Goal: Transaction & Acquisition: Purchase product/service

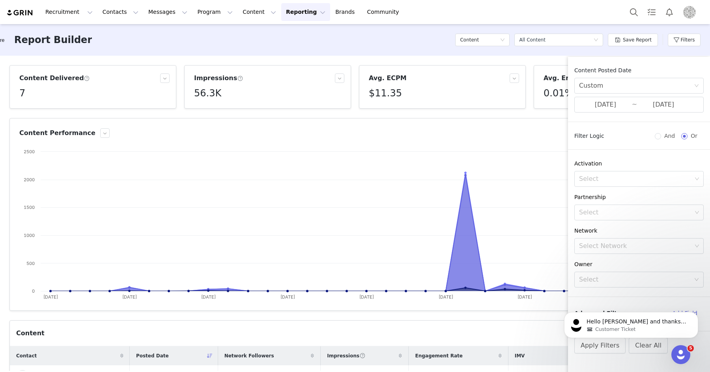
click at [684, 12] on img "Profile" at bounding box center [689, 12] width 13 height 13
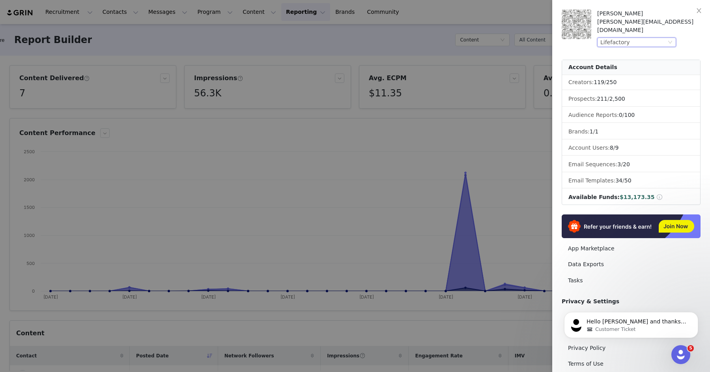
click at [639, 38] on div "Lifefactory" at bounding box center [633, 42] width 66 height 9
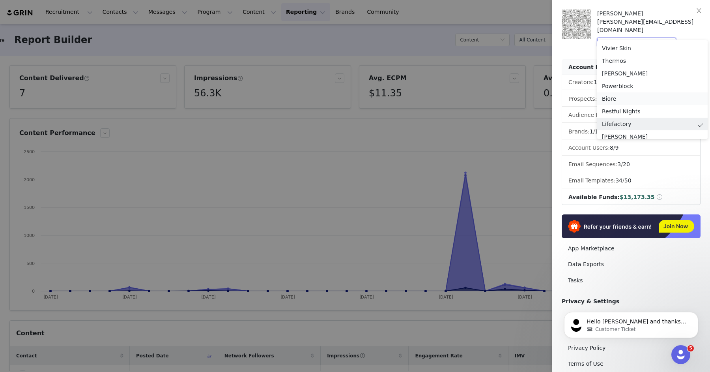
drag, startPoint x: 612, startPoint y: 95, endPoint x: 619, endPoint y: 93, distance: 7.1
click at [612, 95] on li "Biore" at bounding box center [652, 98] width 110 height 13
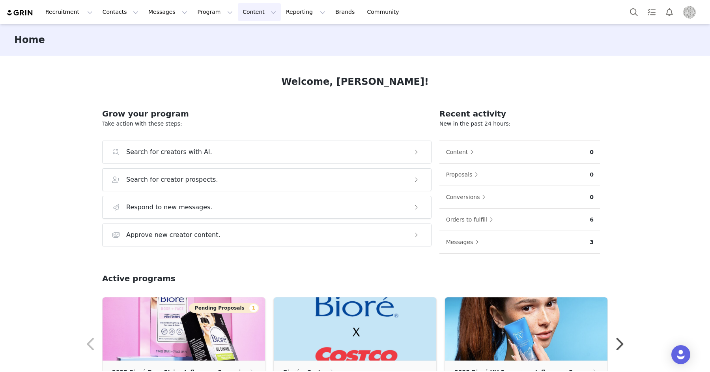
click at [239, 12] on button "Content Content" at bounding box center [259, 12] width 43 height 18
click at [244, 31] on p "Creator Content" at bounding box center [250, 35] width 44 height 8
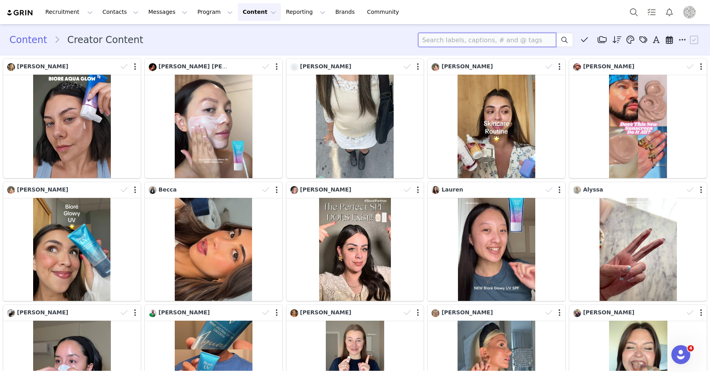
click at [456, 41] on input at bounding box center [487, 40] width 138 height 14
type input "becca"
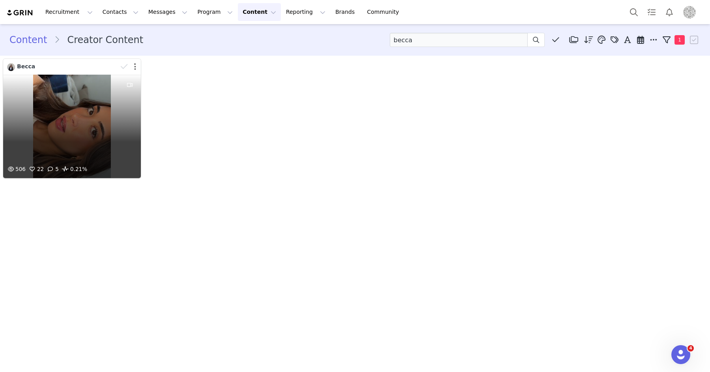
click at [134, 68] on button "button" at bounding box center [135, 67] width 2 height 8
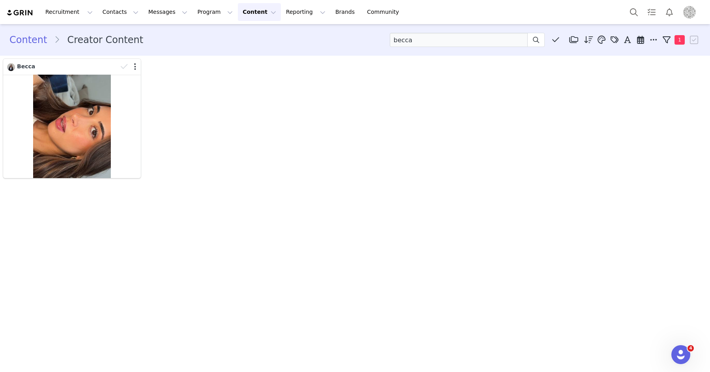
click at [213, 69] on div "Becca" at bounding box center [355, 118] width 708 height 123
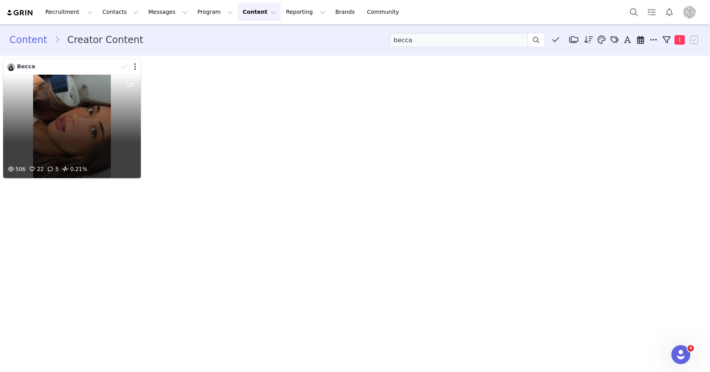
click at [66, 113] on div "506 22 5 0.21%" at bounding box center [72, 126] width 138 height 103
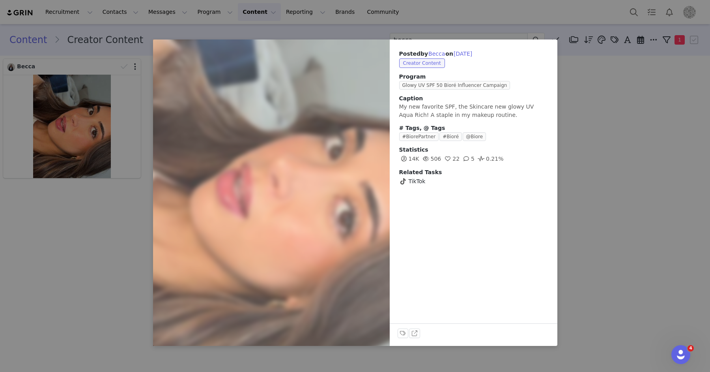
click at [591, 106] on div "Posted by Becca on Sep 5, 2025 Creator Content Program Glowy UV SPF 50 Bioré In…" at bounding box center [355, 186] width 710 height 372
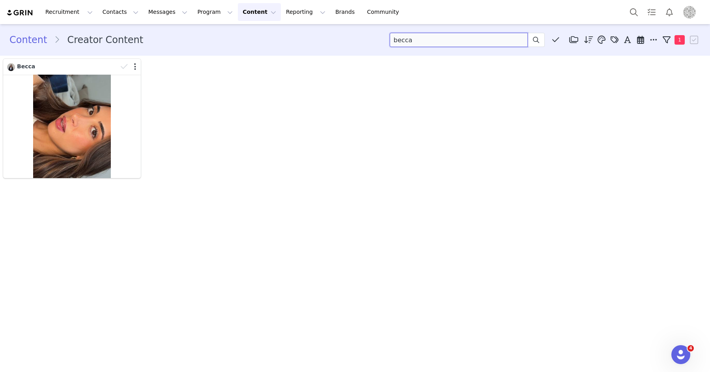
click at [432, 37] on input "becca" at bounding box center [459, 40] width 138 height 14
type input "matt"
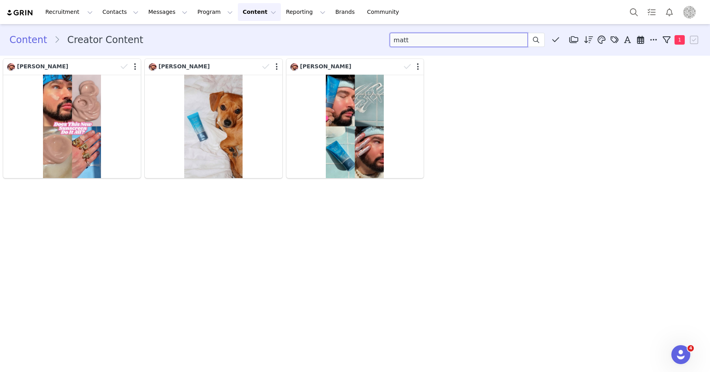
click at [452, 42] on input "matt" at bounding box center [459, 40] width 138 height 14
type input "lauren"
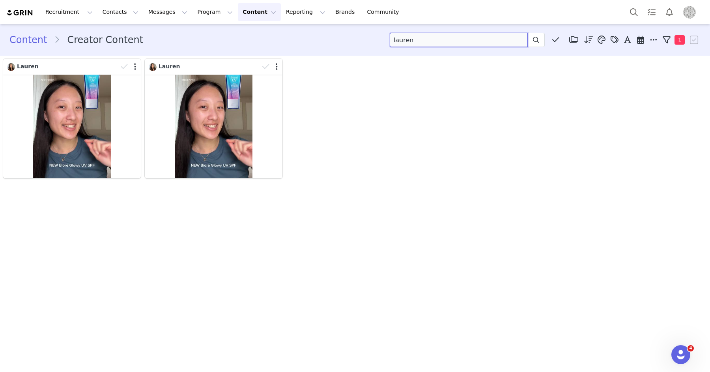
click at [449, 43] on input "lauren" at bounding box center [459, 40] width 138 height 14
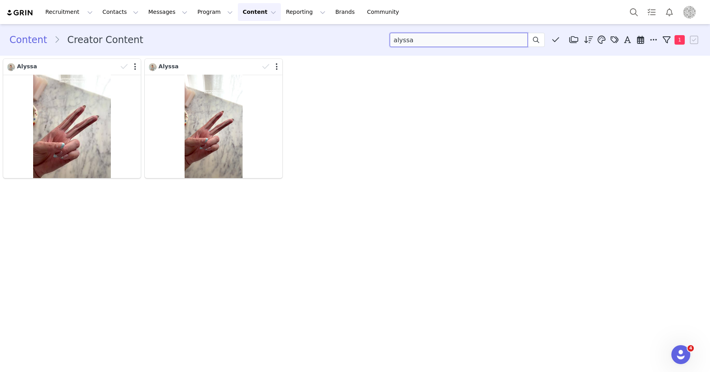
click at [449, 43] on input "alyssa" at bounding box center [459, 40] width 138 height 14
type input "vanessa"
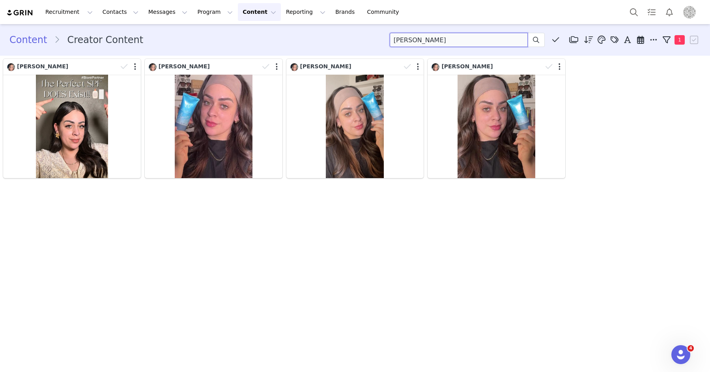
click at [453, 42] on input "vanessa" at bounding box center [459, 40] width 138 height 14
type input "l"
click at [281, 11] on button "Reporting Reporting" at bounding box center [305, 12] width 49 height 18
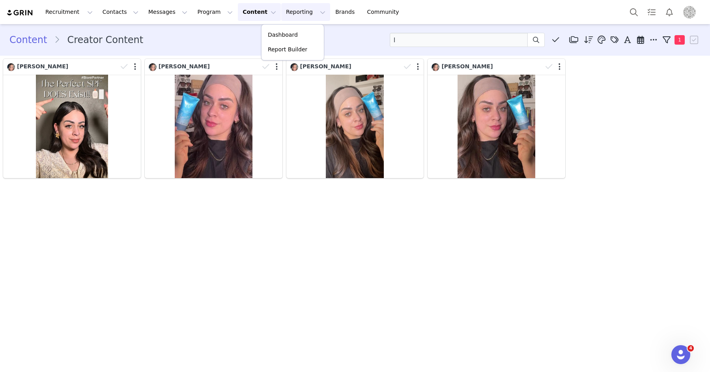
click at [241, 11] on button "Content Content" at bounding box center [259, 12] width 43 height 18
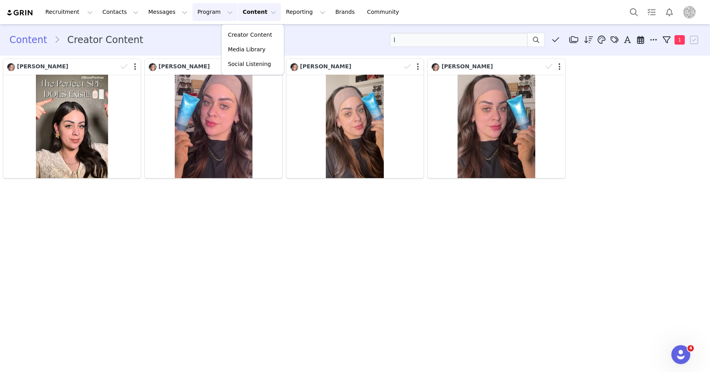
click at [213, 13] on button "Program Program" at bounding box center [215, 12] width 45 height 18
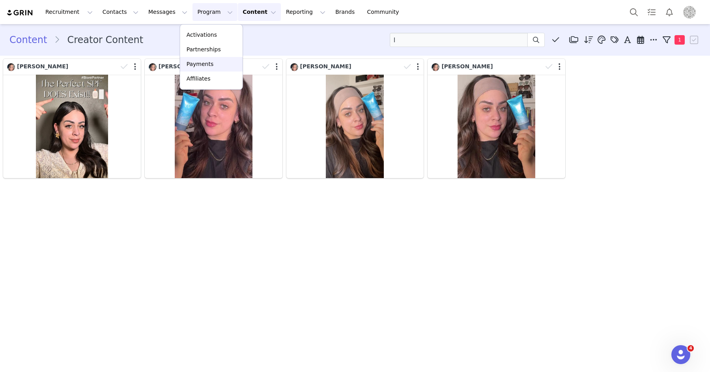
click at [201, 65] on p "Payments" at bounding box center [200, 64] width 27 height 8
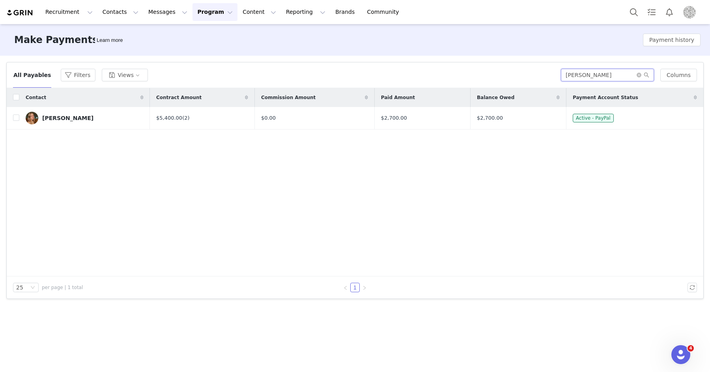
click at [595, 76] on input "tyler" at bounding box center [607, 75] width 93 height 13
type input "lisse"
click at [16, 116] on input "checkbox" at bounding box center [16, 117] width 6 height 6
checkbox input "true"
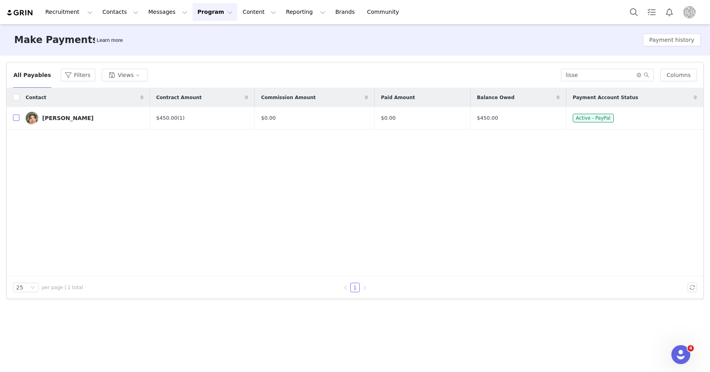
checkbox input "true"
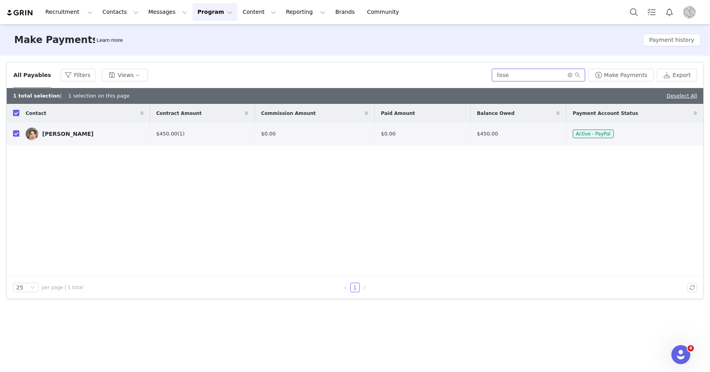
click at [540, 73] on input "lisse" at bounding box center [538, 75] width 93 height 13
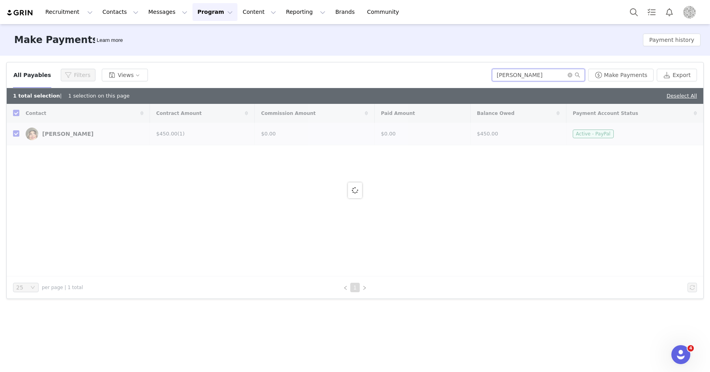
type input "vanessa"
checkbox input "false"
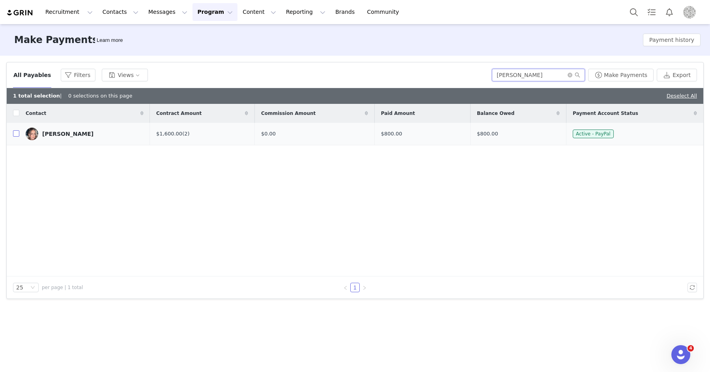
type input "vanessa"
click at [16, 135] on input "checkbox" at bounding box center [16, 133] width 6 height 6
checkbox input "true"
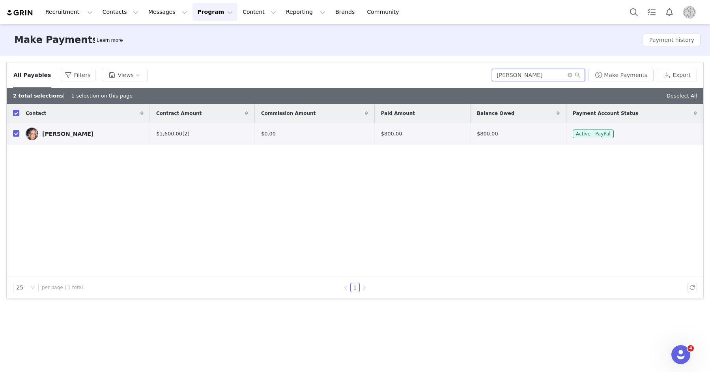
click at [530, 75] on input "vanessa" at bounding box center [538, 75] width 93 height 13
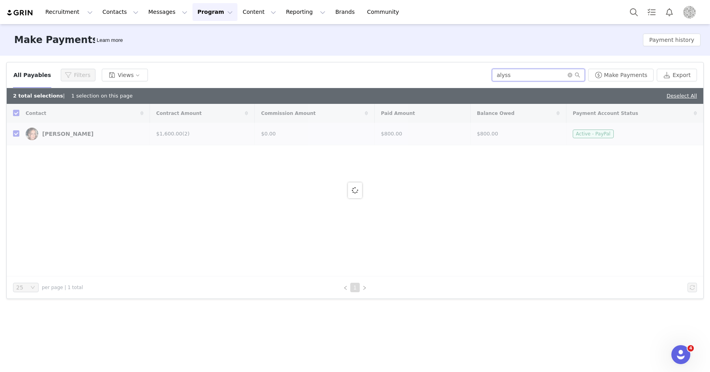
type input "alyssa"
checkbox input "false"
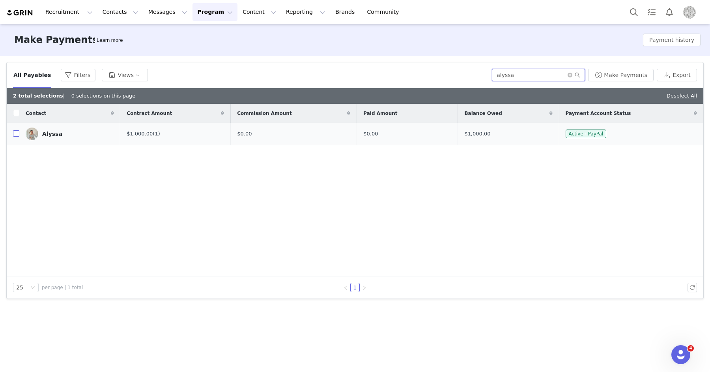
type input "alyssa"
click at [17, 133] on input "checkbox" at bounding box center [16, 133] width 6 height 6
checkbox input "true"
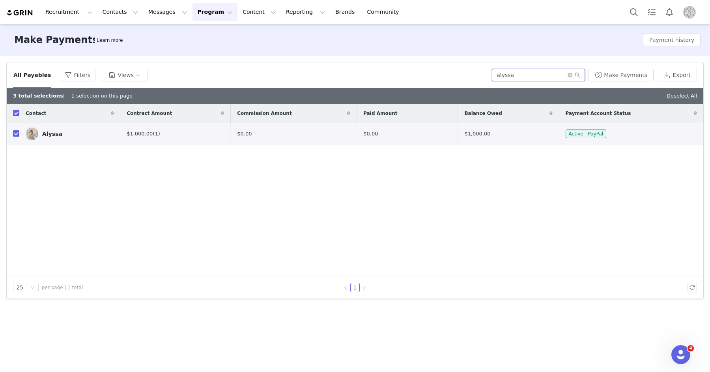
click at [527, 76] on input "alyssa" at bounding box center [538, 75] width 93 height 13
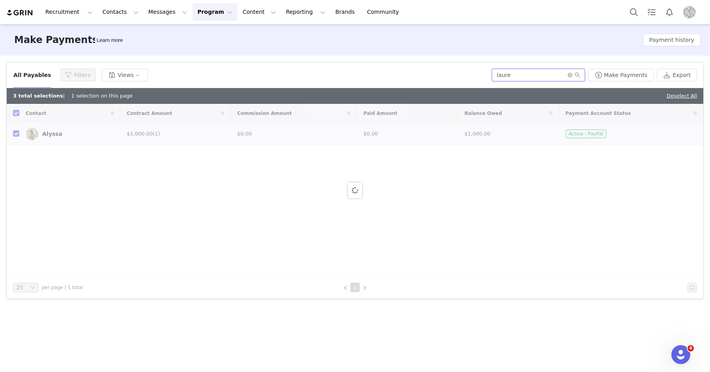
type input "lauren"
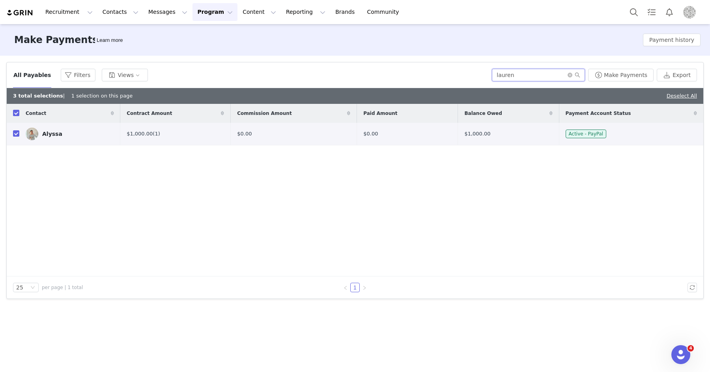
checkbox input "false"
type input "lauren"
click at [15, 132] on input "checkbox" at bounding box center [16, 133] width 6 height 6
checkbox input "true"
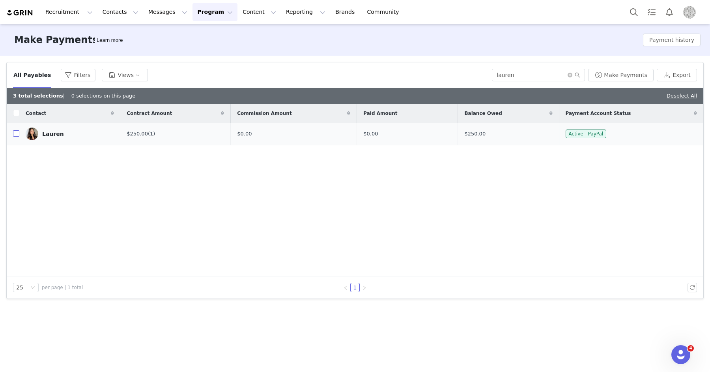
checkbox input "true"
click at [531, 73] on input "lauren" at bounding box center [538, 75] width 93 height 13
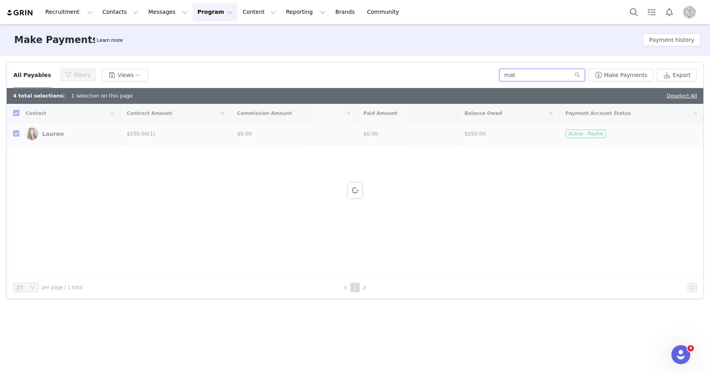
type input "matt"
checkbox input "false"
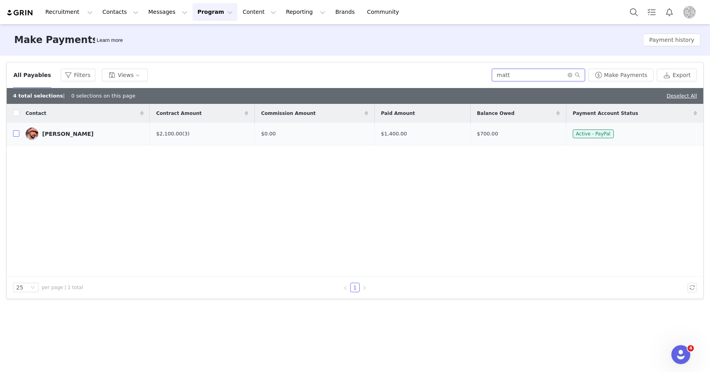
type input "matt"
click at [17, 135] on input "checkbox" at bounding box center [16, 133] width 6 height 6
checkbox input "true"
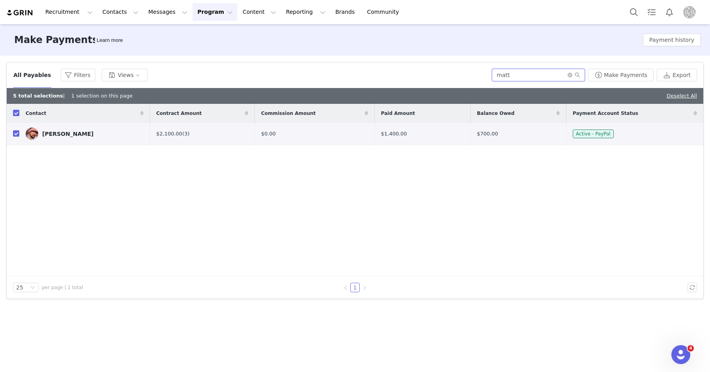
click at [524, 73] on input "matt" at bounding box center [538, 75] width 93 height 13
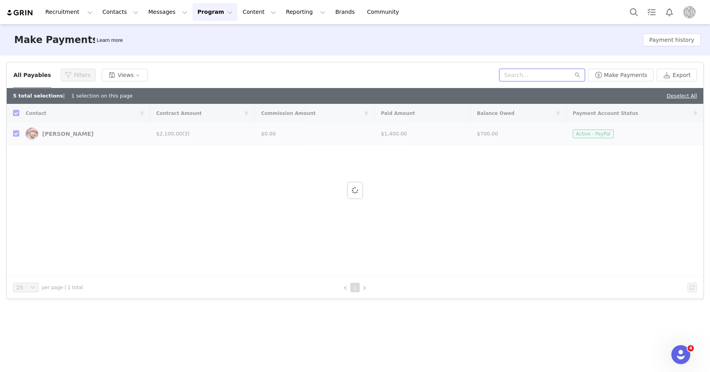
type input "b"
checkbox input "false"
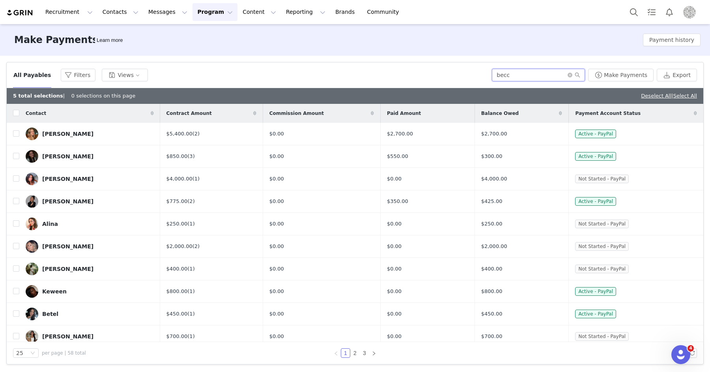
type input "becca"
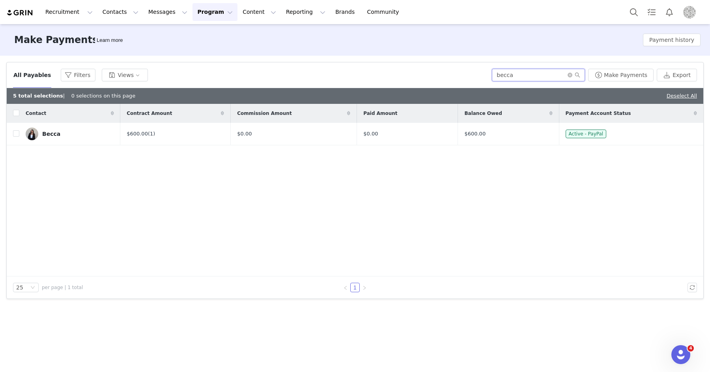
click at [533, 71] on input "becca" at bounding box center [538, 75] width 93 height 13
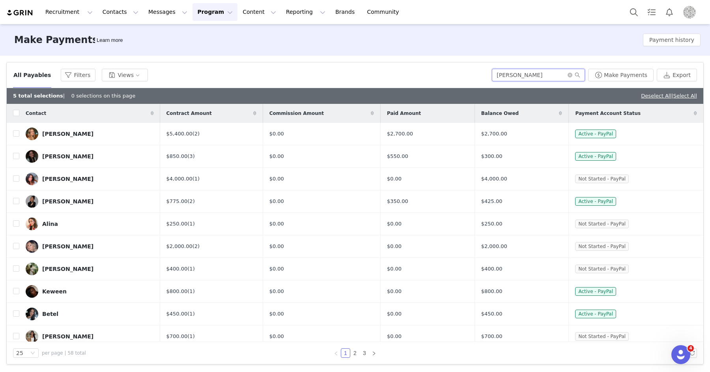
type input "ailene"
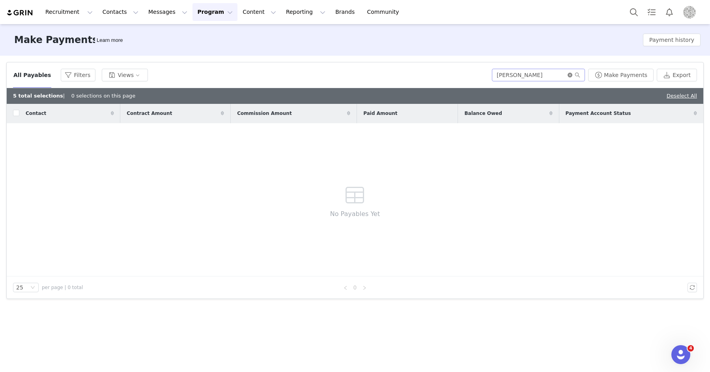
click at [572, 75] on icon "icon: close-circle" at bounding box center [570, 75] width 5 height 5
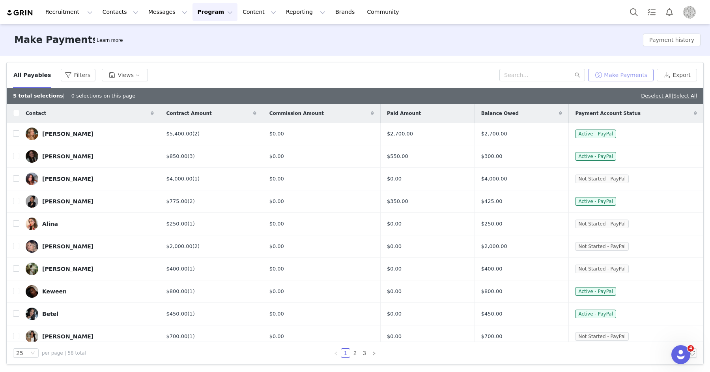
click at [635, 73] on button "Make Payments" at bounding box center [620, 75] width 65 height 13
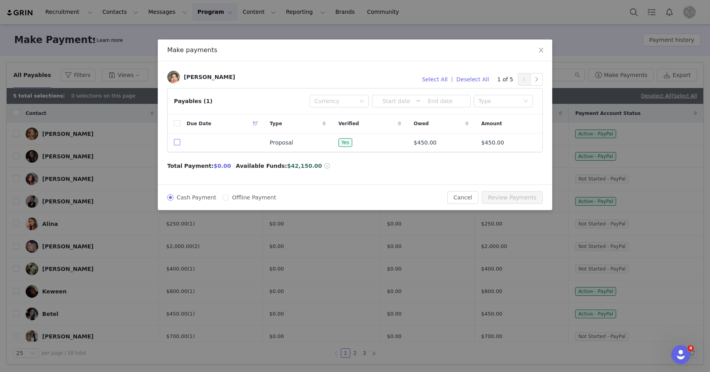
click at [179, 142] on input "checkbox" at bounding box center [177, 142] width 6 height 6
checkbox input "true"
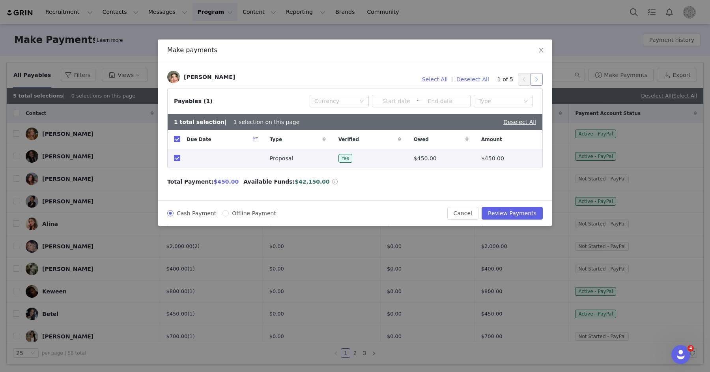
click at [537, 80] on button "button" at bounding box center [536, 79] width 13 height 13
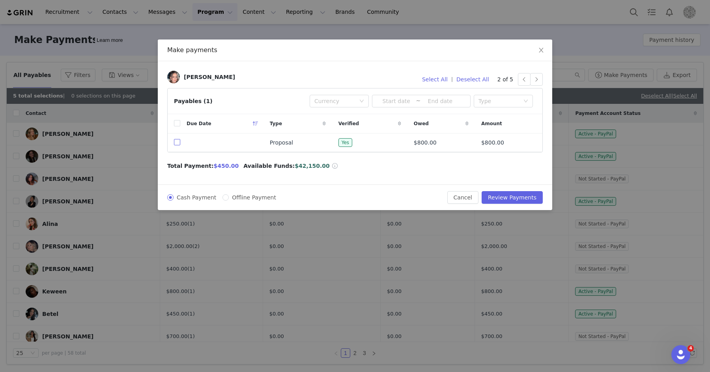
drag, startPoint x: 176, startPoint y: 141, endPoint x: 164, endPoint y: 143, distance: 11.6
click at [176, 141] on input "checkbox" at bounding box center [177, 142] width 6 height 6
checkbox input "true"
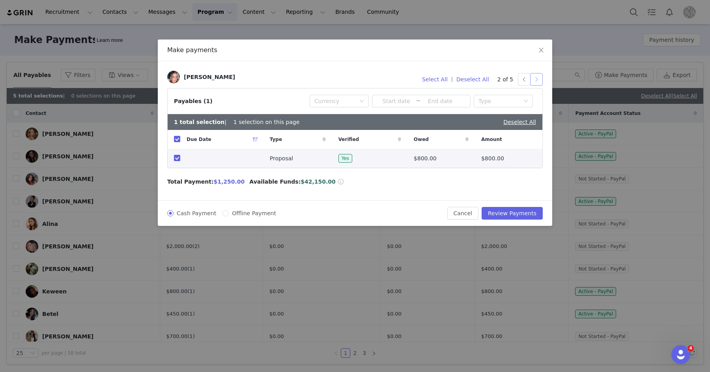
click at [537, 79] on button "button" at bounding box center [536, 79] width 13 height 13
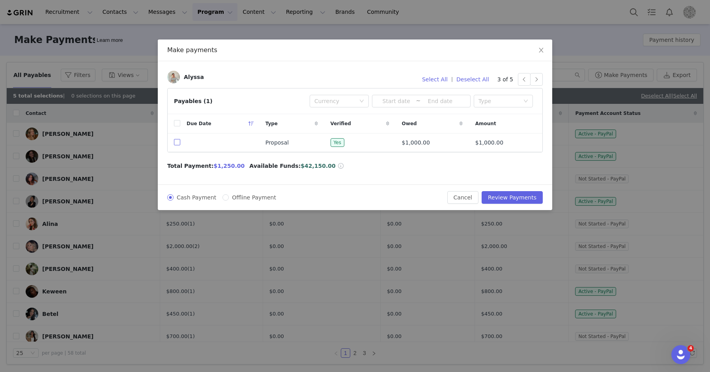
drag, startPoint x: 178, startPoint y: 142, endPoint x: 44, endPoint y: 147, distance: 134.2
click at [178, 142] on input "checkbox" at bounding box center [177, 142] width 6 height 6
checkbox input "true"
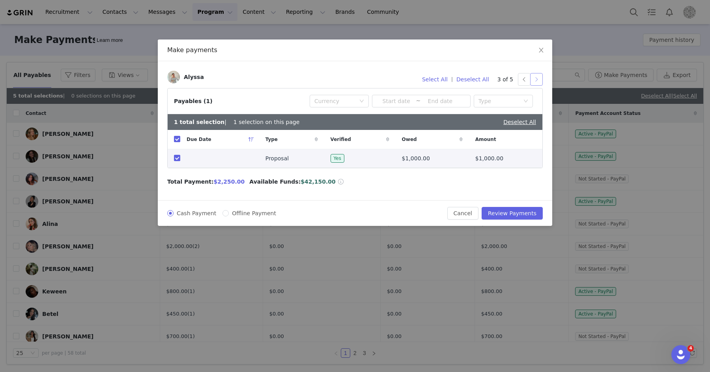
click at [538, 80] on button "button" at bounding box center [536, 79] width 13 height 13
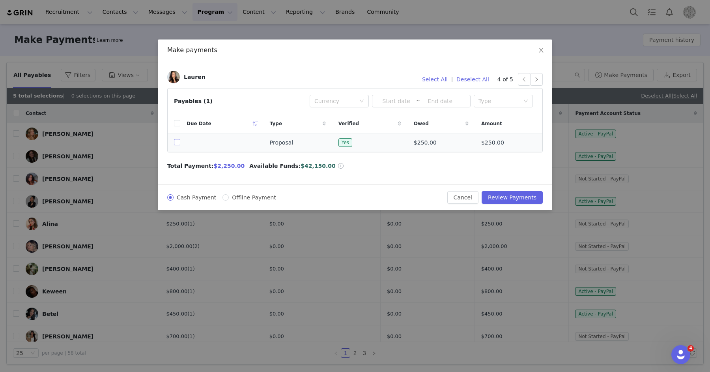
click at [179, 142] on input "checkbox" at bounding box center [177, 142] width 6 height 6
checkbox input "true"
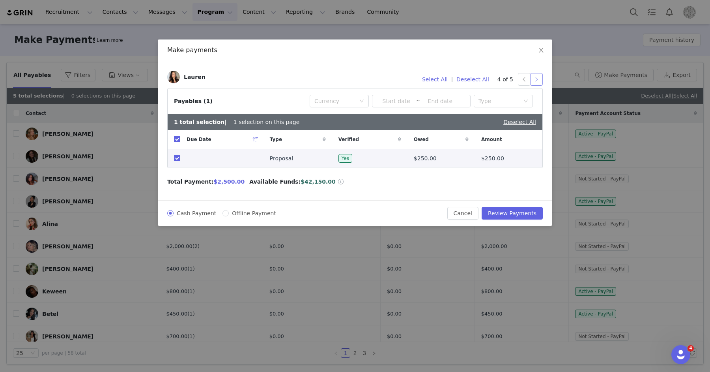
click at [536, 79] on button "button" at bounding box center [536, 79] width 13 height 13
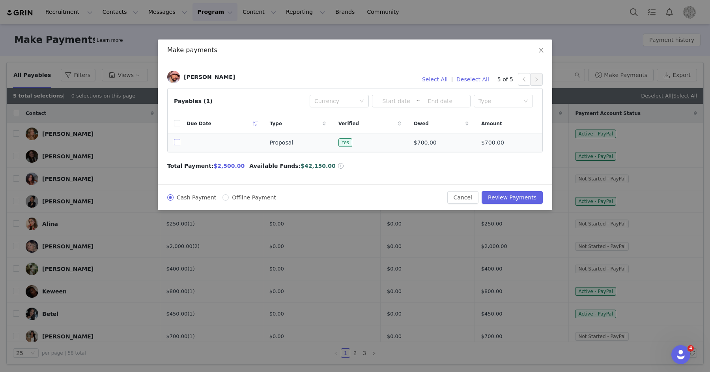
click at [177, 144] on input "checkbox" at bounding box center [177, 142] width 6 height 6
checkbox input "true"
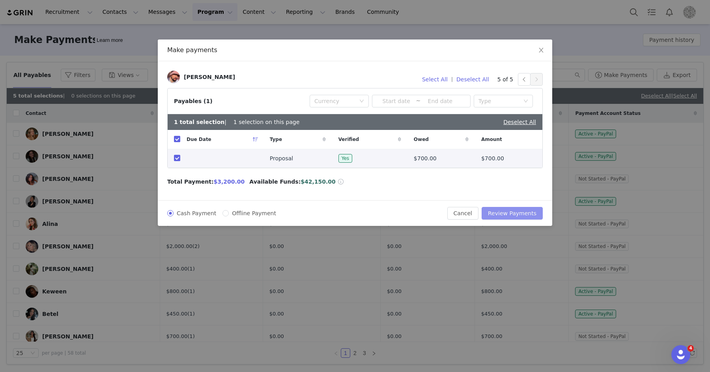
click at [506, 212] on button "Review Payments" at bounding box center [512, 213] width 61 height 13
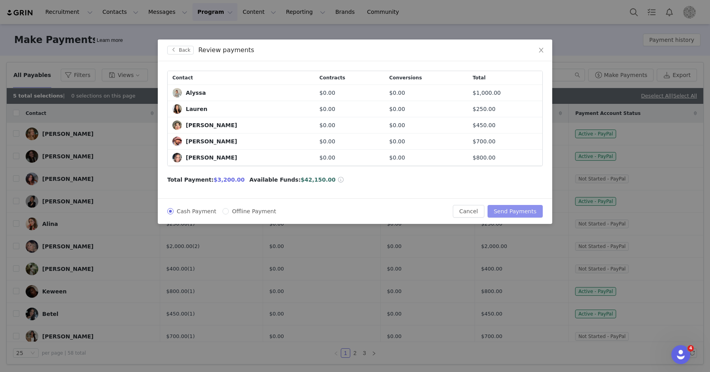
click at [508, 211] on button "Send Payments" at bounding box center [515, 211] width 55 height 13
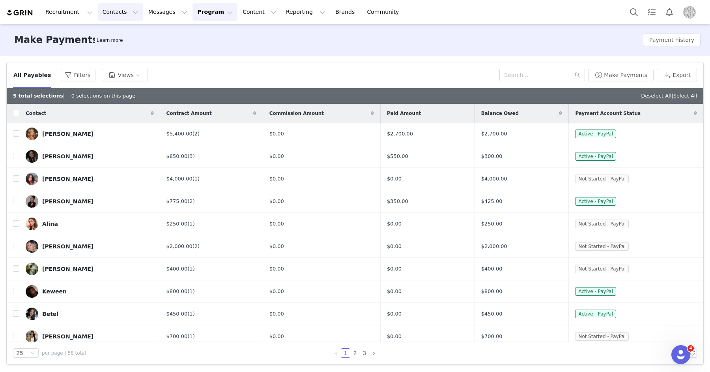
click at [106, 13] on button "Contacts Contacts" at bounding box center [120, 12] width 45 height 18
click at [110, 32] on p "Creators" at bounding box center [111, 35] width 24 height 8
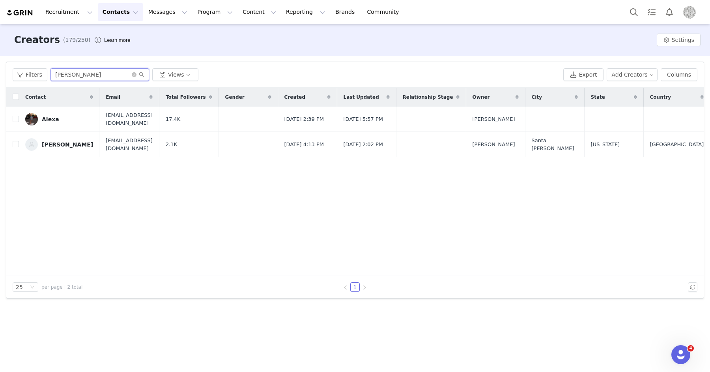
click at [74, 74] on input "alex" at bounding box center [99, 74] width 99 height 13
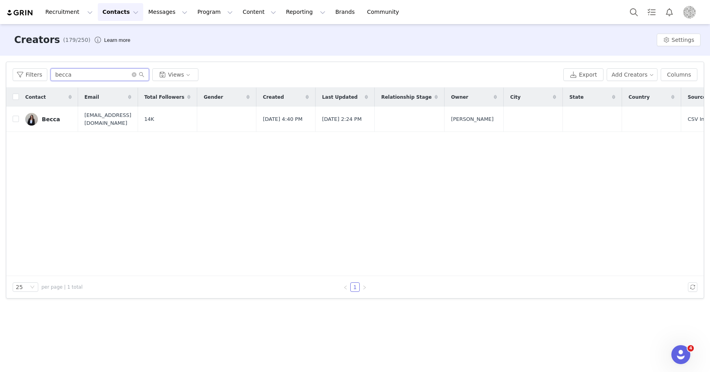
type input "becca"
click at [45, 118] on div "Becca" at bounding box center [51, 119] width 18 height 6
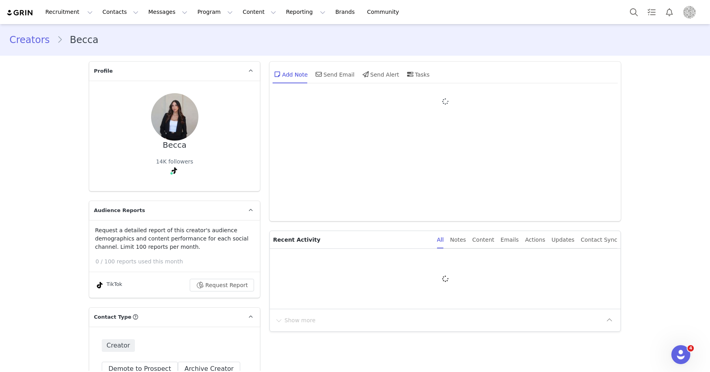
type input "+1 ([GEOGRAPHIC_DATA])"
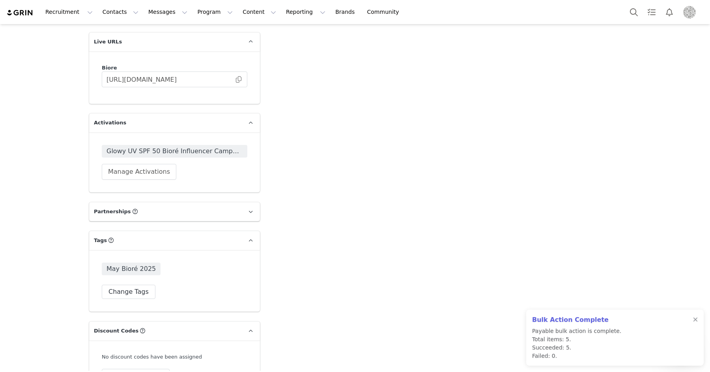
scroll to position [1324, 0]
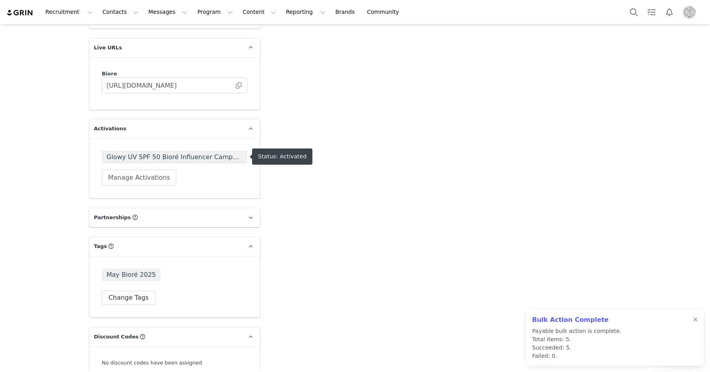
click at [194, 152] on span "Glowy UV SPF 50 Bioré Influencer Campaign" at bounding box center [175, 156] width 136 height 9
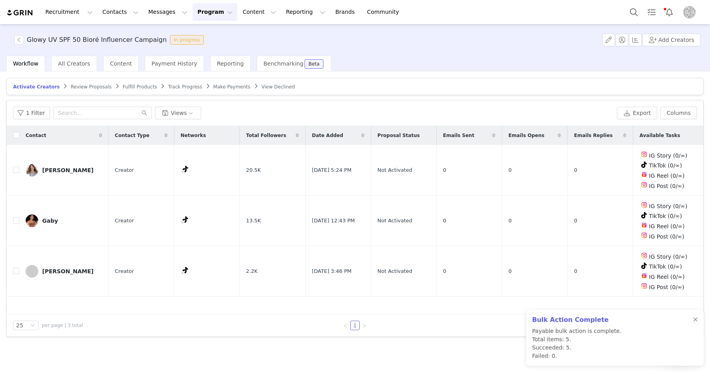
click at [213, 88] on span "Make Payments" at bounding box center [231, 87] width 37 height 6
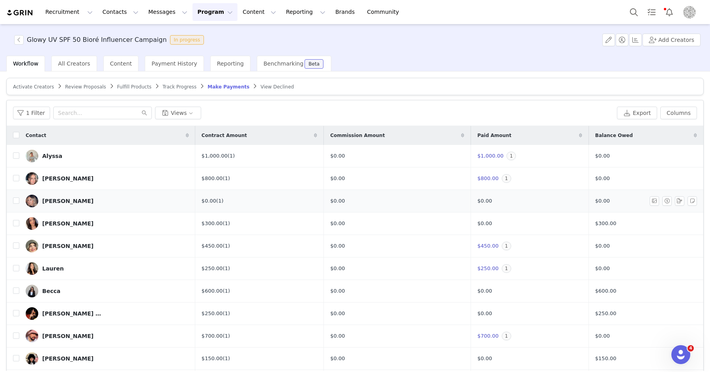
scroll to position [10, 0]
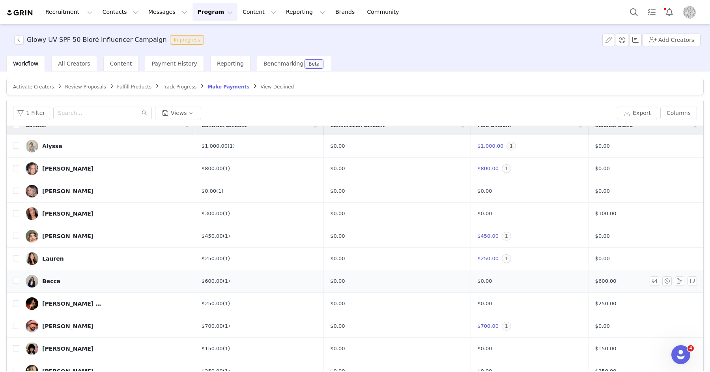
click at [53, 279] on div "Becca" at bounding box center [51, 281] width 18 height 6
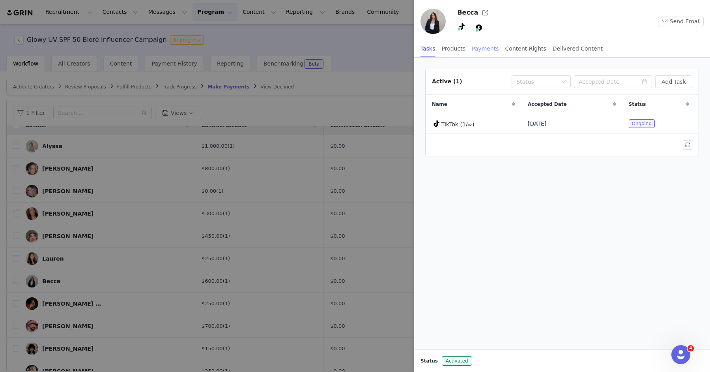
click at [483, 49] on div "Payments" at bounding box center [485, 49] width 27 height 18
click at [646, 79] on button "Manage Payments" at bounding box center [659, 81] width 66 height 13
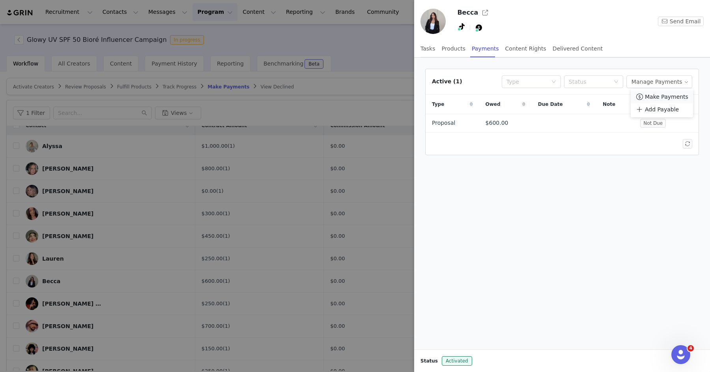
click at [651, 94] on span "Make Payments" at bounding box center [666, 96] width 43 height 9
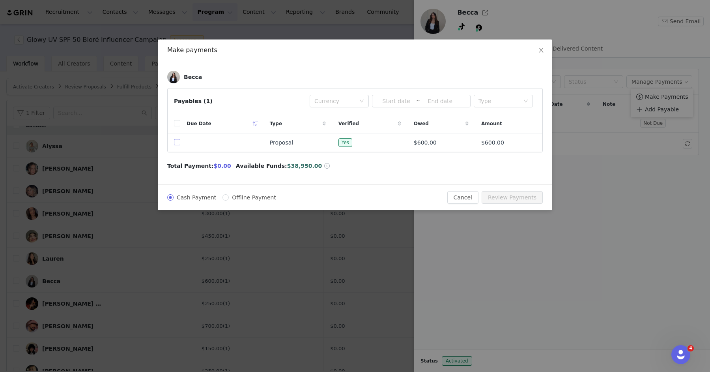
drag, startPoint x: 177, startPoint y: 141, endPoint x: 199, endPoint y: 143, distance: 22.2
click at [177, 141] on input "checkbox" at bounding box center [177, 142] width 6 height 6
checkbox input "true"
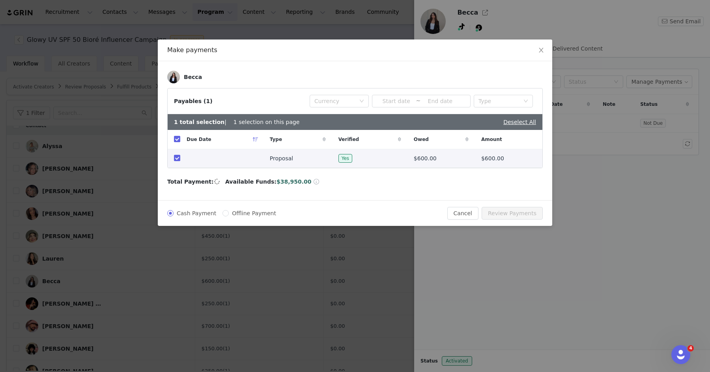
checkbox input "true"
click at [502, 211] on button "Review Payments" at bounding box center [512, 213] width 61 height 13
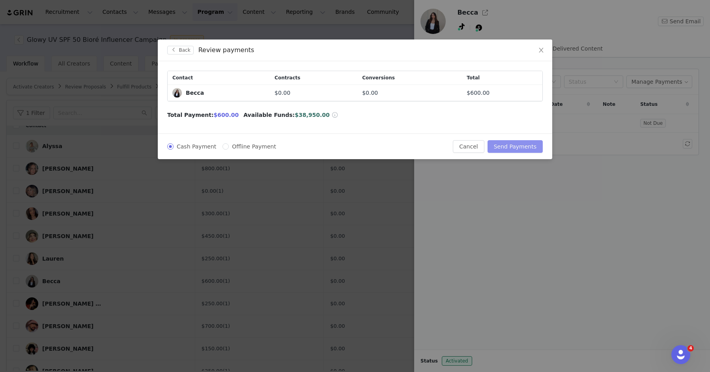
click at [510, 148] on button "Send Payments" at bounding box center [515, 146] width 55 height 13
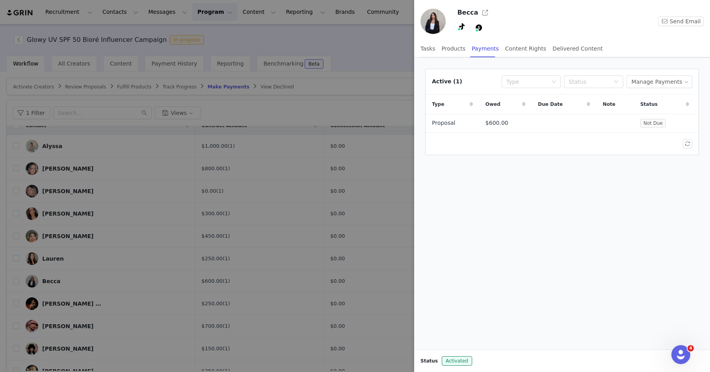
click at [342, 40] on div at bounding box center [355, 186] width 710 height 372
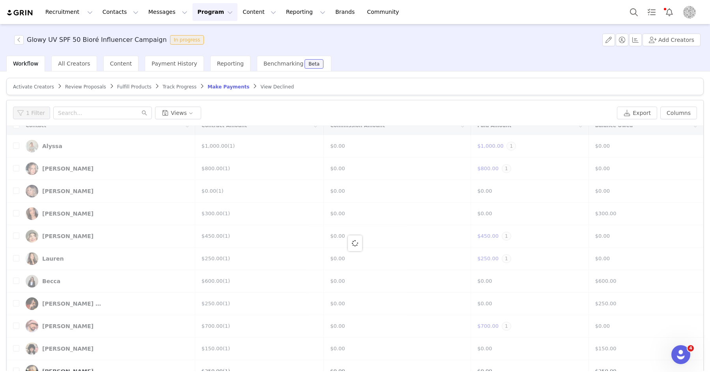
scroll to position [0, 0]
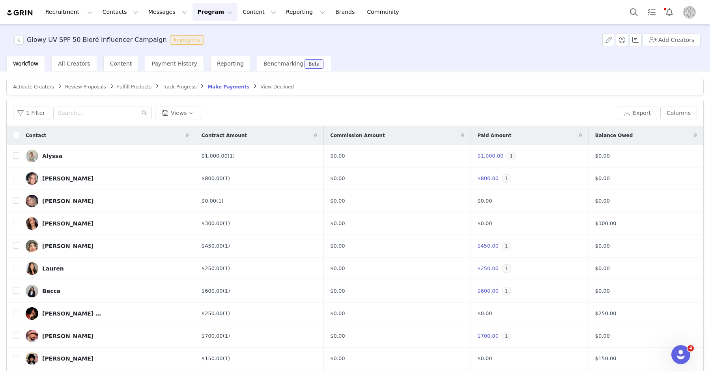
click at [208, 11] on button "Program Program" at bounding box center [215, 12] width 45 height 18
click at [203, 36] on p "Activations" at bounding box center [202, 35] width 30 height 8
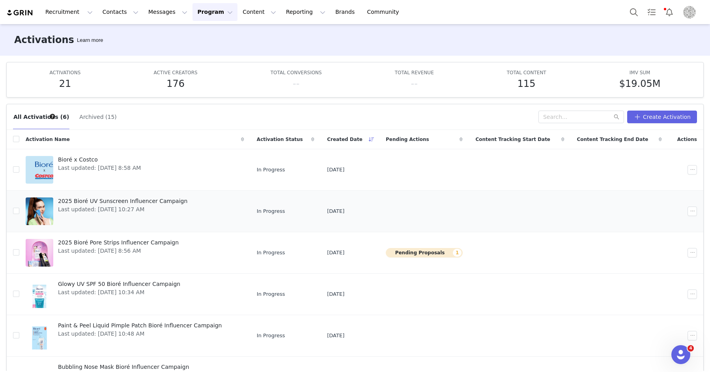
scroll to position [12, 0]
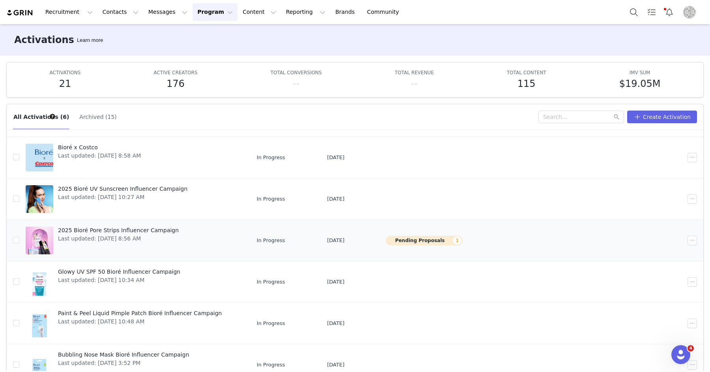
click at [84, 232] on div "2025 Bioré Pore Strips Influencer Campaign Last updated: Aug 27, 2025 8:56 AM" at bounding box center [118, 240] width 130 height 32
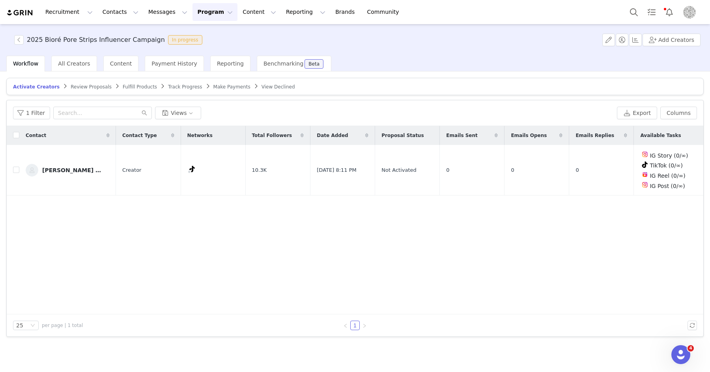
drag, startPoint x: 204, startPoint y: 86, endPoint x: 304, endPoint y: 91, distance: 99.9
click at [213, 86] on span "Make Payments" at bounding box center [231, 87] width 37 height 6
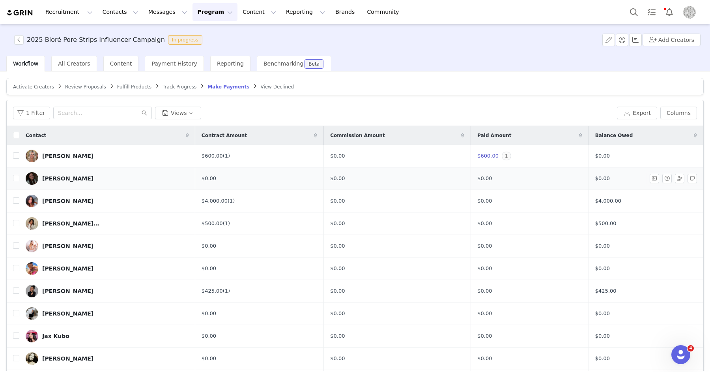
scroll to position [10, 0]
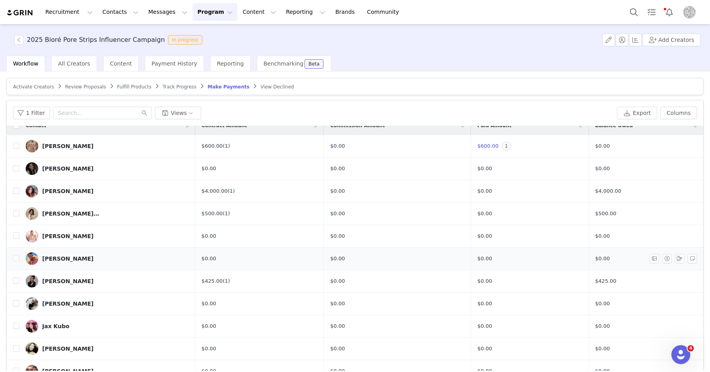
drag, startPoint x: 71, startPoint y: 300, endPoint x: 371, endPoint y: 255, distance: 303.6
click at [71, 300] on link "Ailene" at bounding box center [107, 303] width 163 height 13
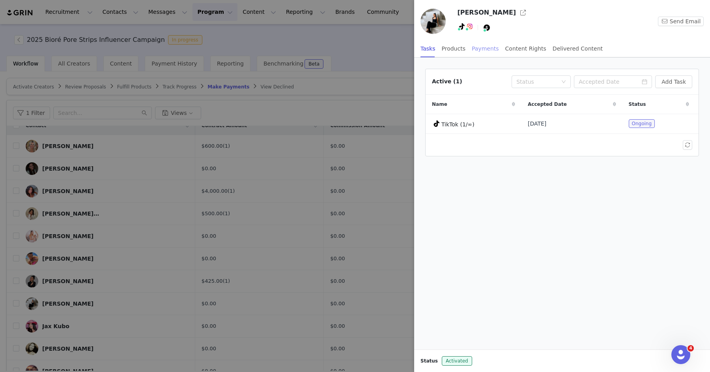
drag, startPoint x: 477, startPoint y: 50, endPoint x: 486, endPoint y: 53, distance: 9.0
click at [477, 50] on div "Payments" at bounding box center [485, 49] width 27 height 18
click at [656, 83] on button "Manage Payments" at bounding box center [659, 81] width 66 height 13
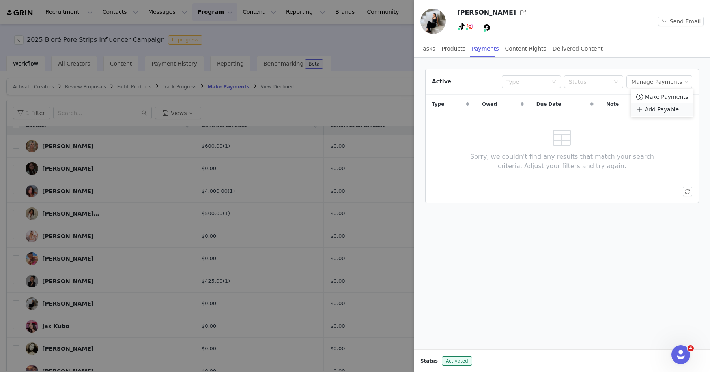
click at [657, 110] on span "Add Payable" at bounding box center [662, 109] width 34 height 9
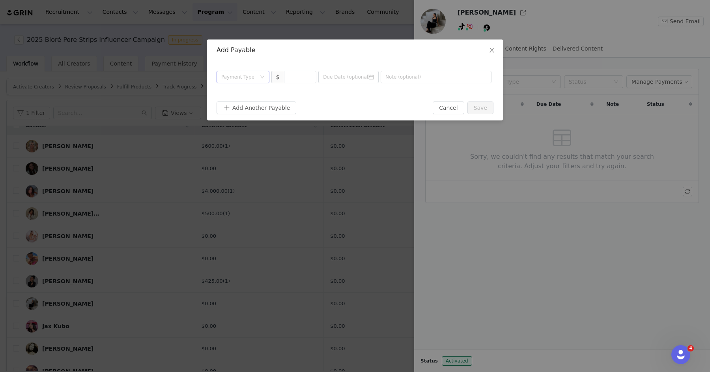
click at [241, 77] on div "Payment Type" at bounding box center [238, 77] width 35 height 8
click at [240, 91] on li "Proposal" at bounding box center [243, 92] width 53 height 13
click at [296, 77] on input at bounding box center [300, 77] width 32 height 12
type input "300"
click at [480, 107] on button "Save" at bounding box center [480, 107] width 26 height 13
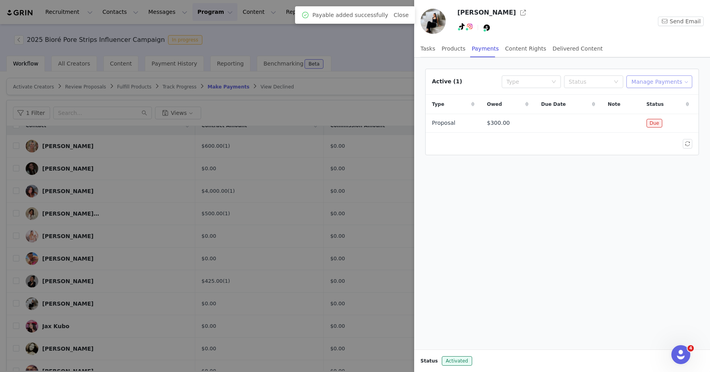
click at [636, 82] on button "Manage Payments" at bounding box center [659, 81] width 66 height 13
click at [645, 96] on span "Make Payments" at bounding box center [666, 96] width 43 height 9
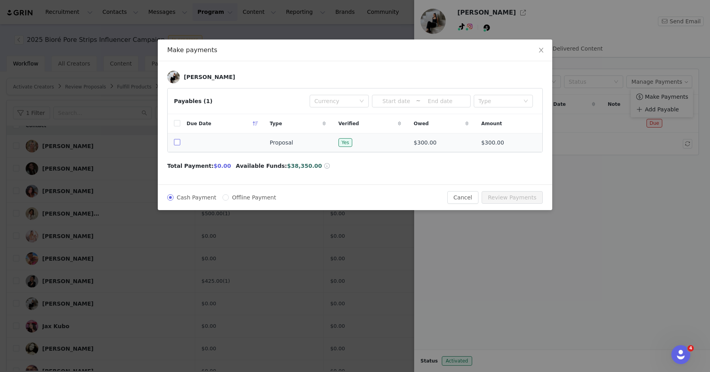
click at [178, 140] on input "checkbox" at bounding box center [177, 142] width 6 height 6
checkbox input "true"
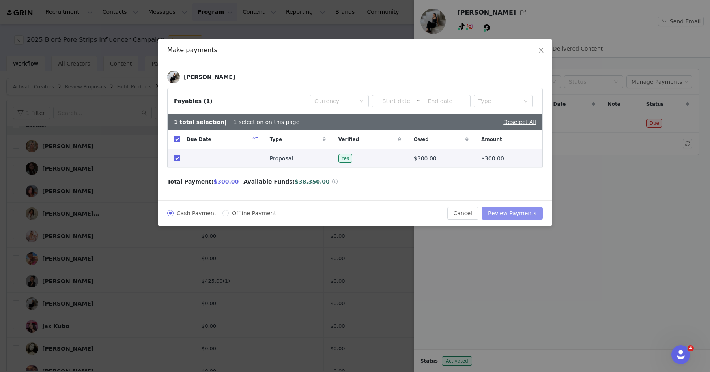
click at [507, 211] on button "Review Payments" at bounding box center [512, 213] width 61 height 13
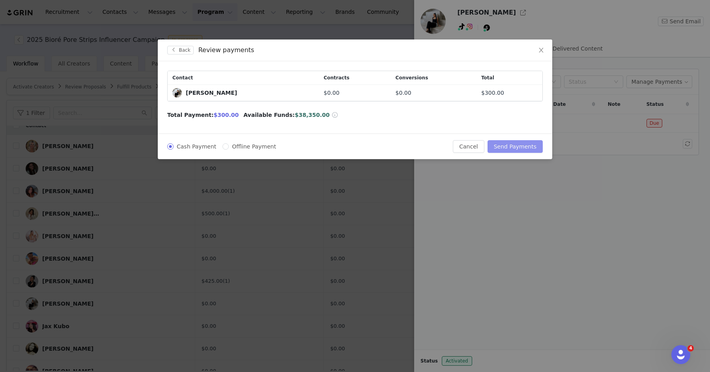
drag, startPoint x: 514, startPoint y: 145, endPoint x: 114, endPoint y: 204, distance: 403.7
click at [512, 145] on button "Send Payments" at bounding box center [515, 146] width 55 height 13
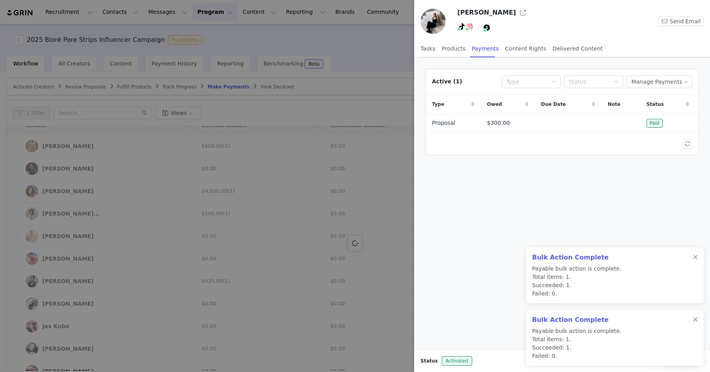
scroll to position [0, 0]
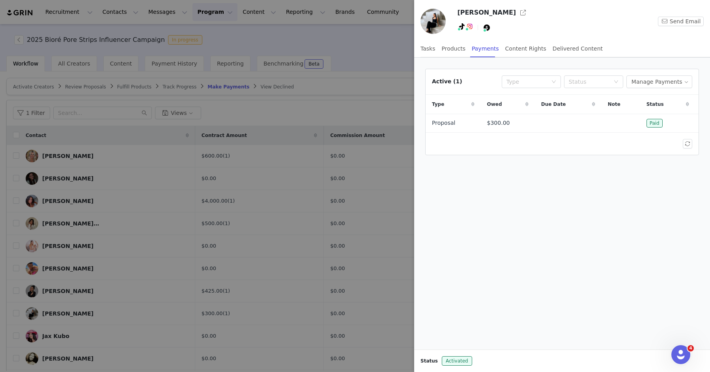
drag, startPoint x: 376, startPoint y: 40, endPoint x: 355, endPoint y: 44, distance: 21.3
click at [376, 41] on div at bounding box center [355, 186] width 710 height 372
click at [371, 41] on div "Ailene Send Email Tasks Products Payments Content Rights Delivered Content Acti…" at bounding box center [355, 186] width 710 height 372
click at [355, 44] on div "Ailene Send Email Tasks Products Payments Content Rights Delivered Content Acti…" at bounding box center [355, 186] width 710 height 372
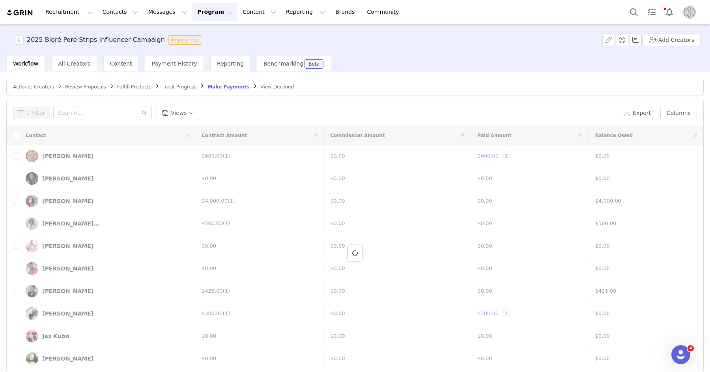
click at [687, 11] on img "Profile" at bounding box center [689, 12] width 13 height 13
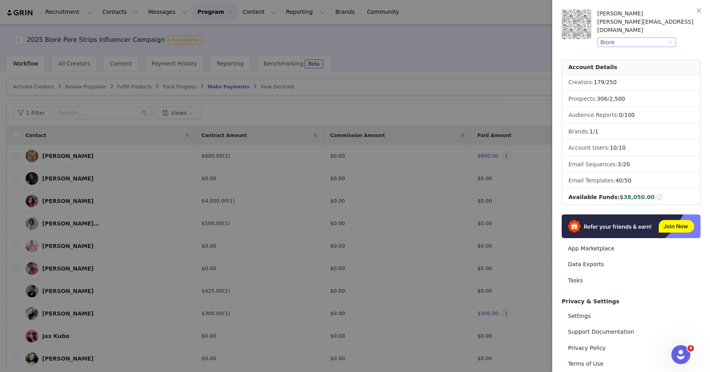
click at [617, 38] on div "Biore" at bounding box center [633, 42] width 66 height 9
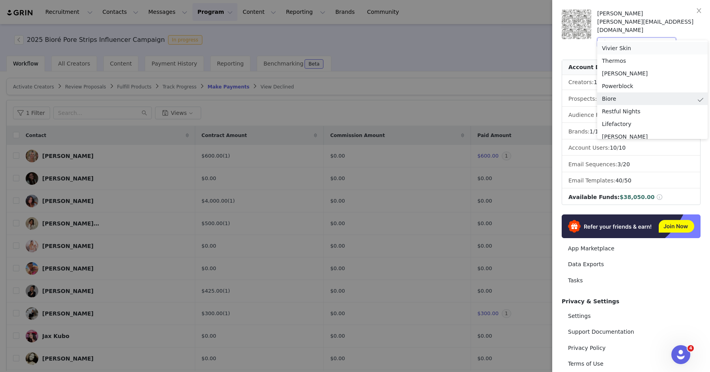
click at [614, 46] on li "Vivier Skin" at bounding box center [652, 48] width 110 height 13
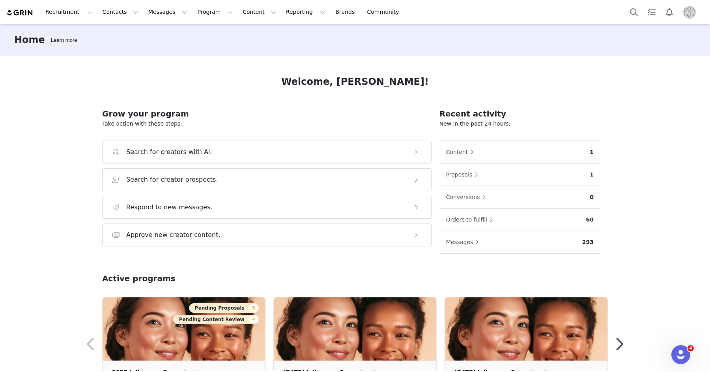
click at [692, 13] on img "Profile" at bounding box center [689, 12] width 13 height 13
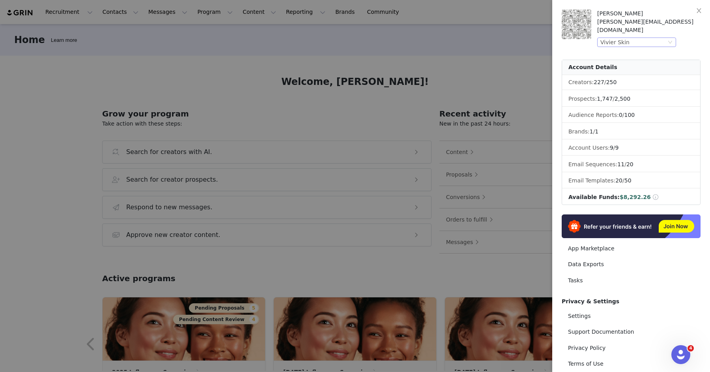
click at [651, 38] on div "Vivier Skin" at bounding box center [633, 42] width 66 height 9
click at [487, 34] on div at bounding box center [355, 186] width 710 height 372
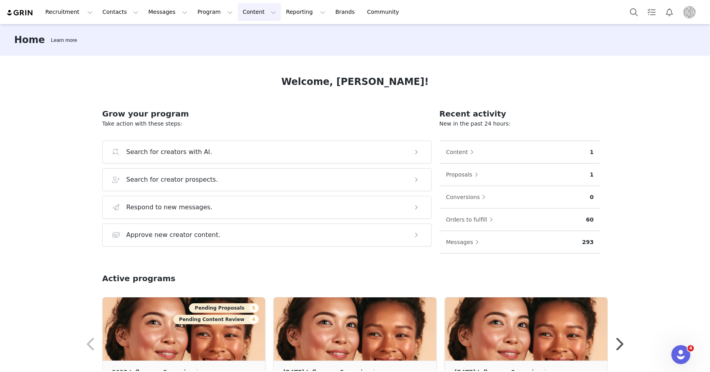
click at [242, 12] on button "Content Content" at bounding box center [259, 12] width 43 height 18
click at [243, 9] on button "Content Content" at bounding box center [259, 12] width 43 height 18
click at [694, 8] on img "Profile" at bounding box center [689, 12] width 13 height 13
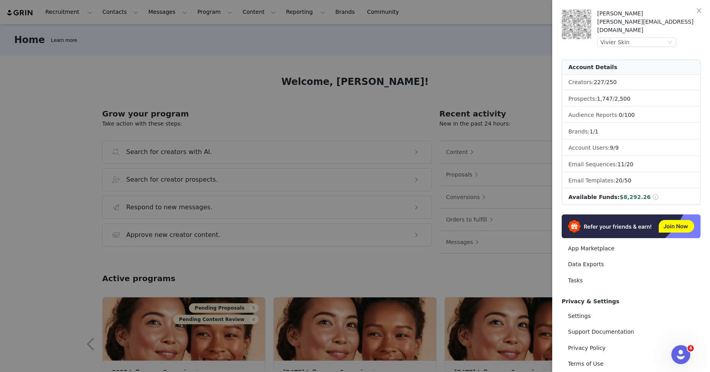
drag, startPoint x: 509, startPoint y: 17, endPoint x: 232, endPoint y: 9, distance: 276.7
click at [509, 17] on div at bounding box center [355, 186] width 710 height 372
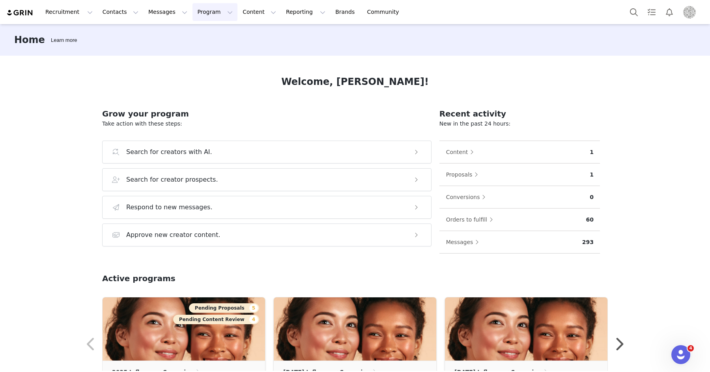
click at [198, 10] on button "Program Program" at bounding box center [215, 12] width 45 height 18
click at [196, 34] on p "Activations" at bounding box center [202, 35] width 30 height 8
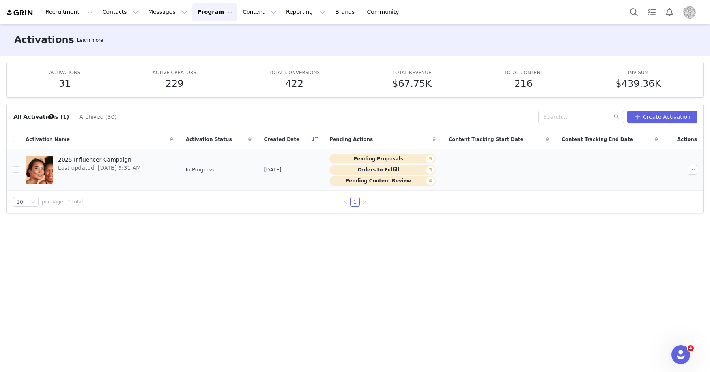
click at [75, 159] on span "2025 Influencer Campaign" at bounding box center [99, 159] width 83 height 8
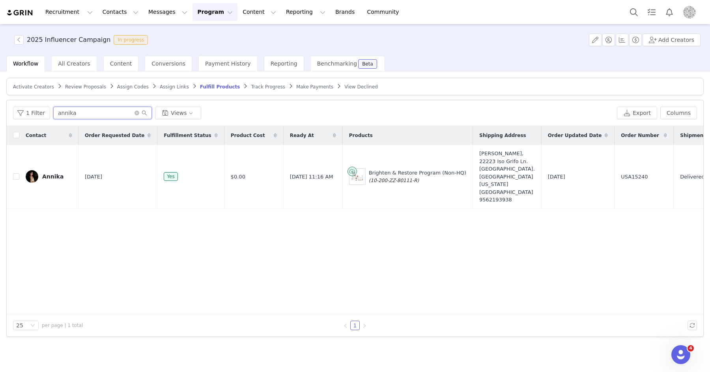
click at [81, 111] on input "annika" at bounding box center [102, 113] width 99 height 13
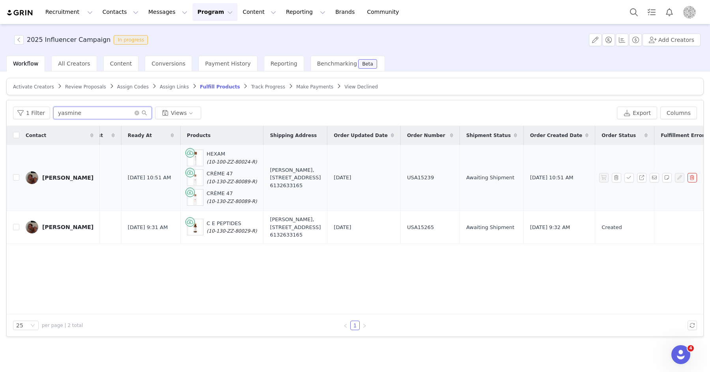
scroll to position [0, 198]
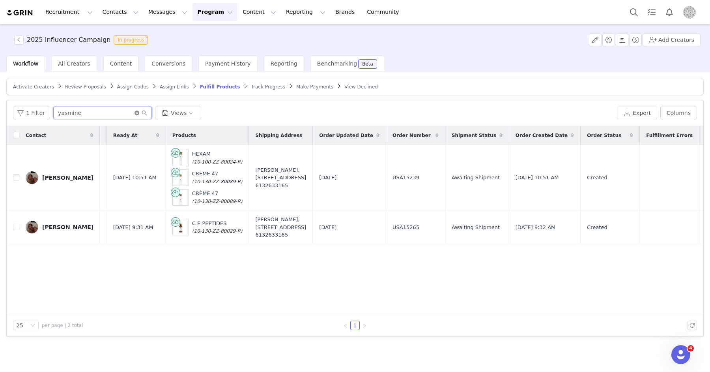
type input "yasmine"
drag, startPoint x: 135, startPoint y: 112, endPoint x: 247, endPoint y: 136, distance: 114.6
click at [135, 112] on icon "icon: close-circle" at bounding box center [137, 112] width 5 height 5
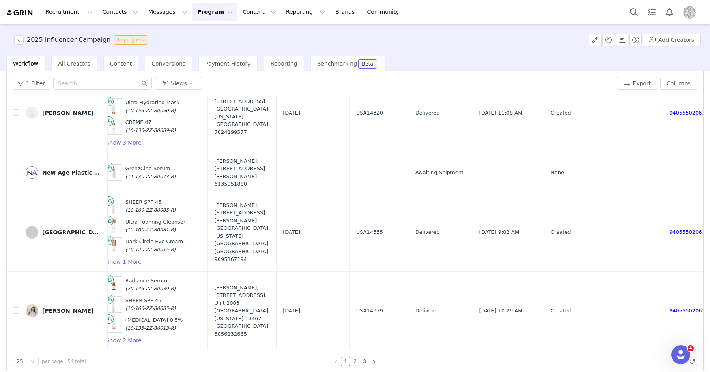
scroll to position [37, 0]
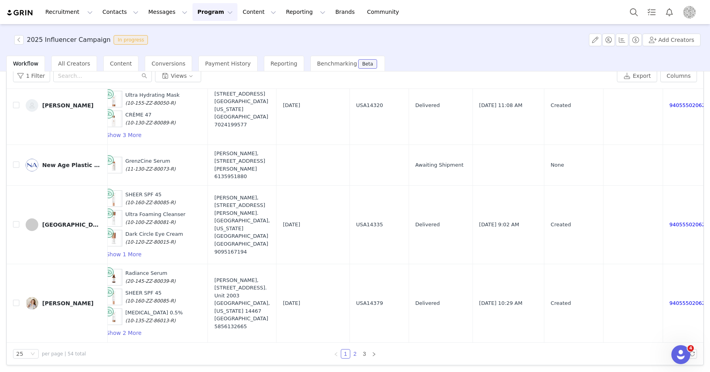
click at [354, 353] on link "2" at bounding box center [355, 353] width 9 height 9
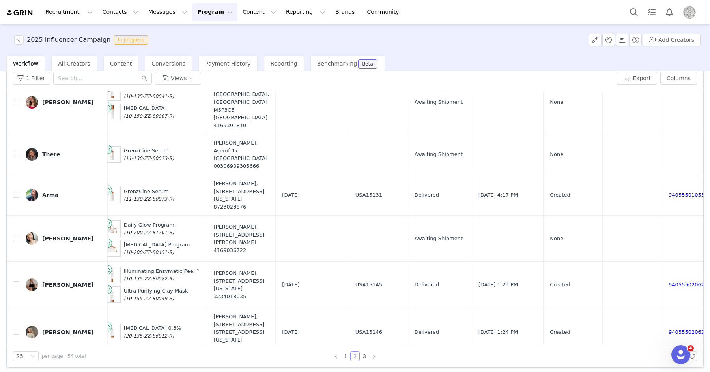
scroll to position [1330, 274]
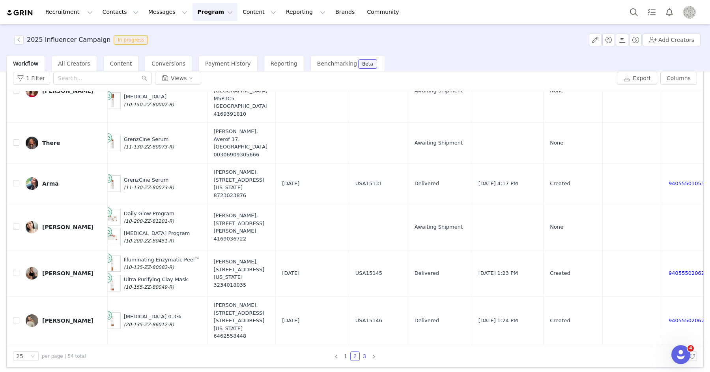
drag, startPoint x: 364, startPoint y: 354, endPoint x: 403, endPoint y: 346, distance: 39.9
click at [364, 354] on link "3" at bounding box center [364, 356] width 9 height 9
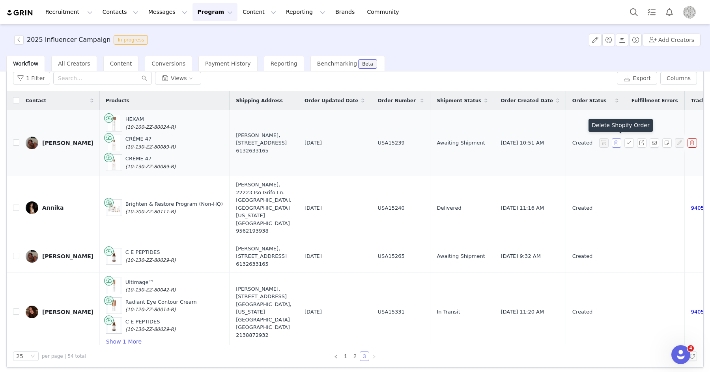
scroll to position [0, 265]
click at [644, 141] on button "button" at bounding box center [641, 142] width 9 height 9
click at [32, 138] on img at bounding box center [32, 143] width 13 height 13
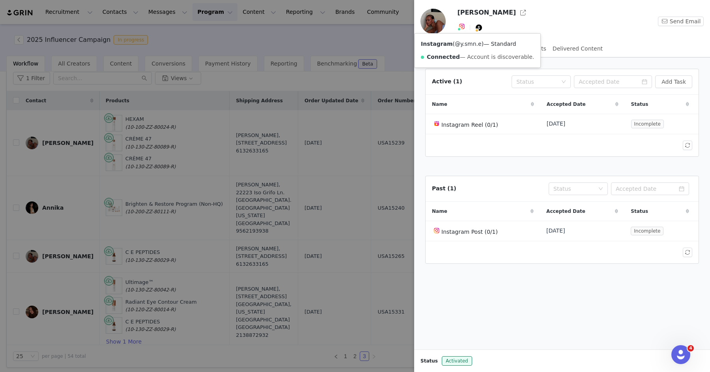
click at [473, 44] on link "@y.smn.e" at bounding box center [468, 44] width 27 height 6
click at [357, 39] on div at bounding box center [355, 186] width 710 height 372
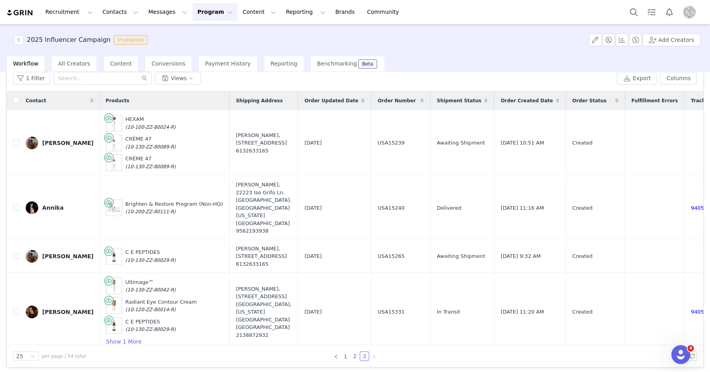
click at [684, 9] on img "Profile" at bounding box center [689, 12] width 13 height 13
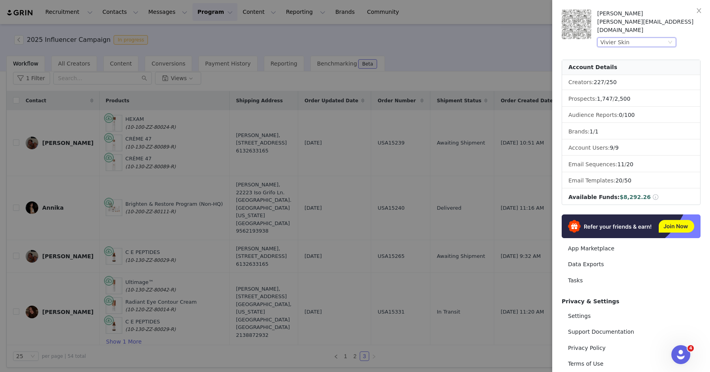
click at [641, 38] on div "Vivier Skin" at bounding box center [633, 42] width 66 height 9
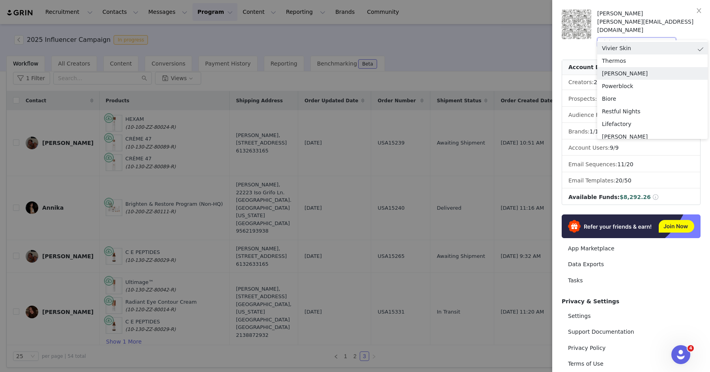
click at [621, 72] on li "John Frieda" at bounding box center [652, 73] width 110 height 13
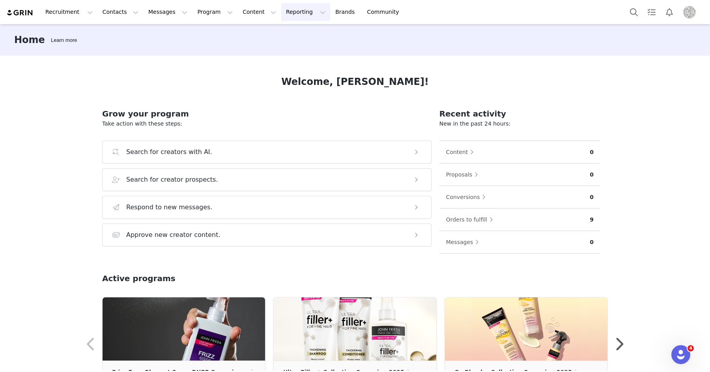
click at [281, 11] on button "Reporting Reporting" at bounding box center [305, 12] width 49 height 18
drag, startPoint x: 277, startPoint y: 11, endPoint x: 234, endPoint y: 10, distance: 43.0
click at [281, 11] on button "Reporting Reporting" at bounding box center [305, 12] width 49 height 18
click at [208, 10] on button "Program Program" at bounding box center [215, 12] width 45 height 18
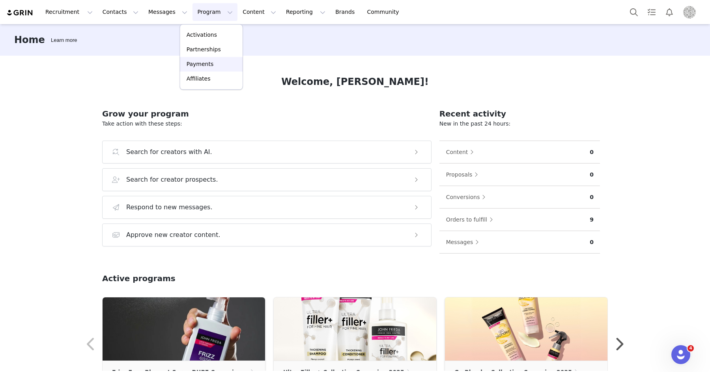
click at [203, 61] on p "Payments" at bounding box center [200, 64] width 27 height 8
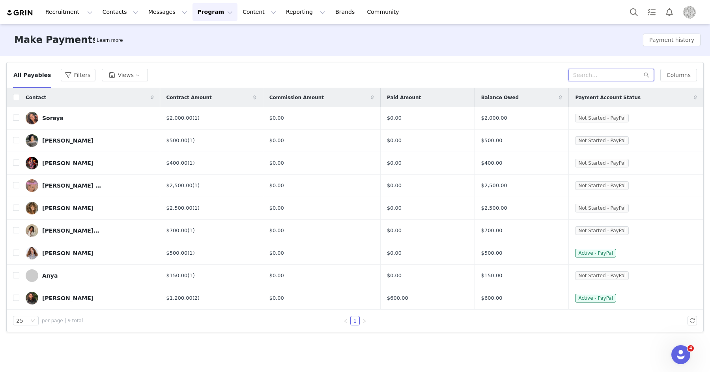
click at [612, 74] on input "text" at bounding box center [611, 75] width 86 height 13
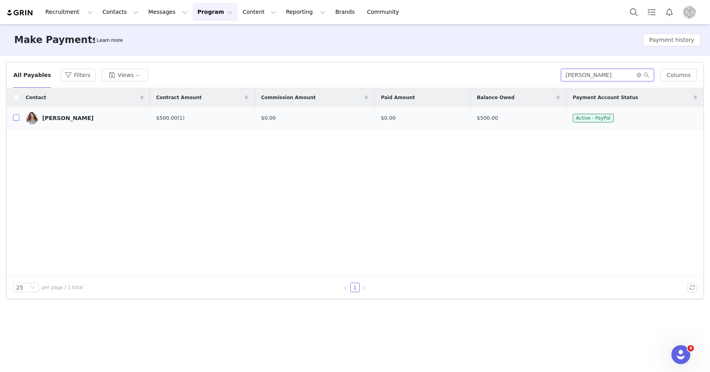
type input "erin"
drag, startPoint x: 16, startPoint y: 118, endPoint x: 230, endPoint y: 104, distance: 213.9
click at [16, 118] on input "checkbox" at bounding box center [16, 117] width 6 height 6
checkbox input "true"
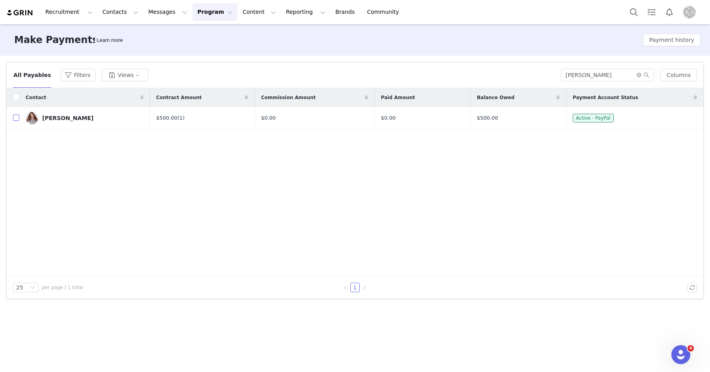
checkbox input "true"
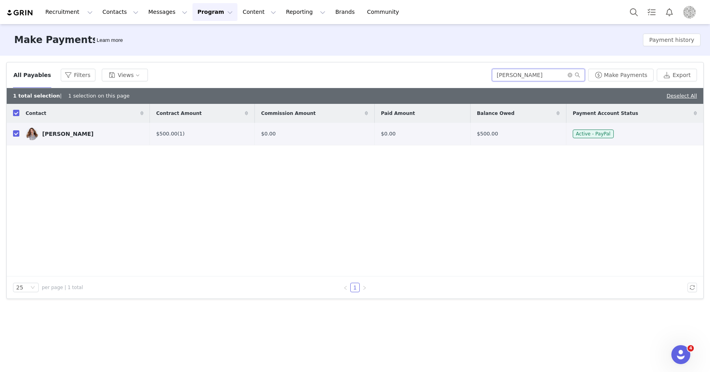
click at [535, 77] on input "erin" at bounding box center [538, 75] width 93 height 13
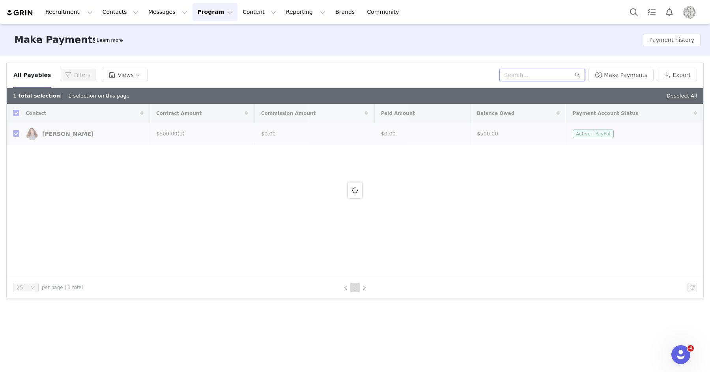
checkbox input "false"
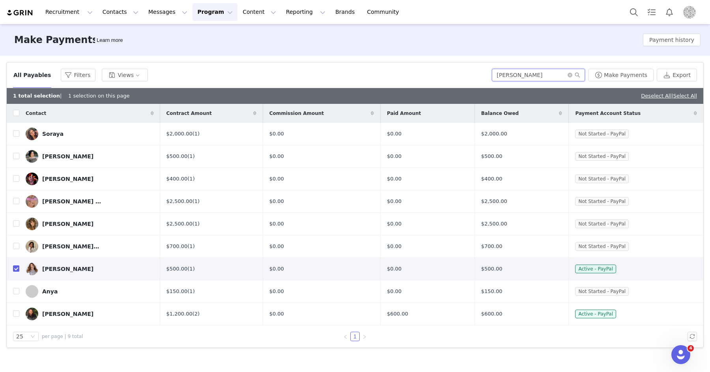
type input "jackie"
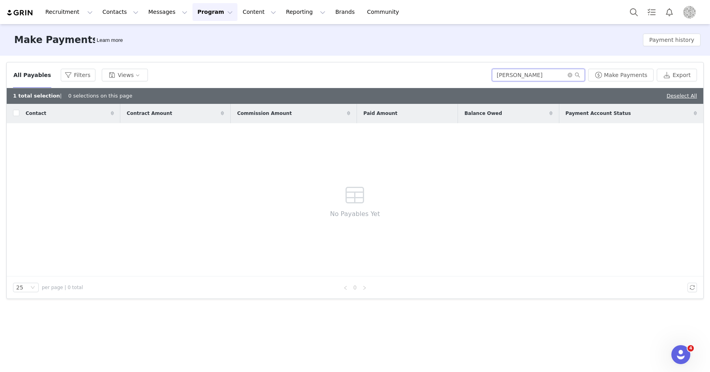
click at [526, 73] on input "jackie" at bounding box center [538, 75] width 93 height 13
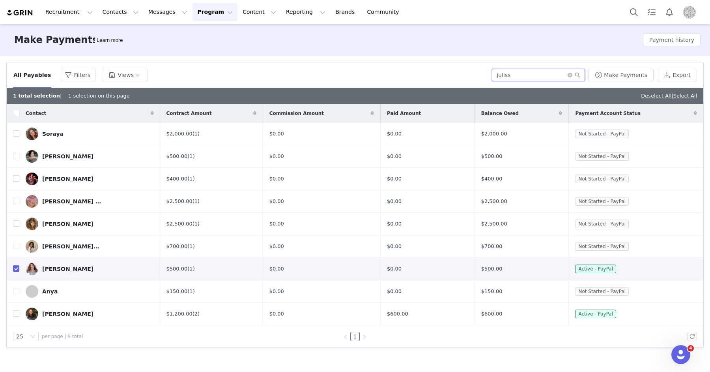
type input "julissa"
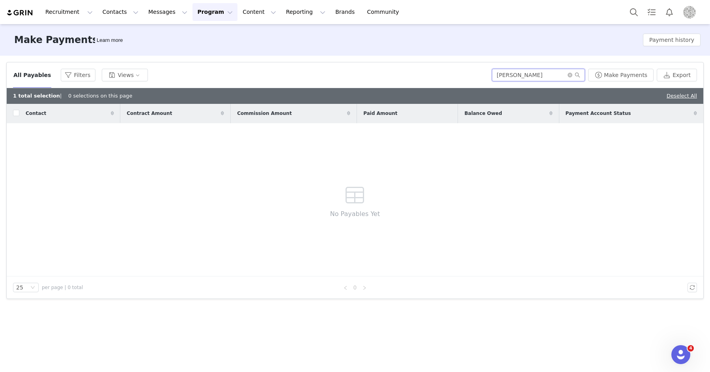
click at [532, 72] on input "julissa" at bounding box center [538, 75] width 93 height 13
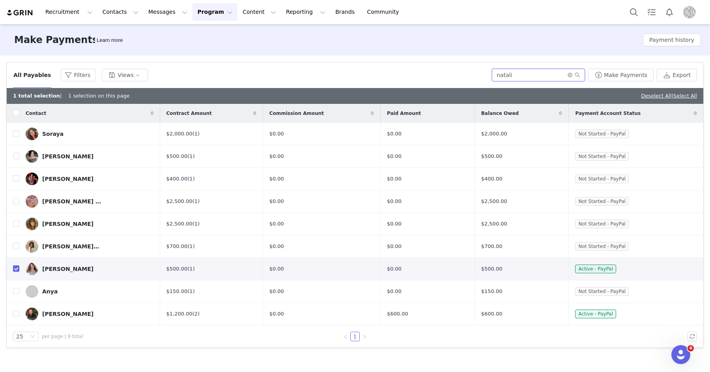
type input "natalie"
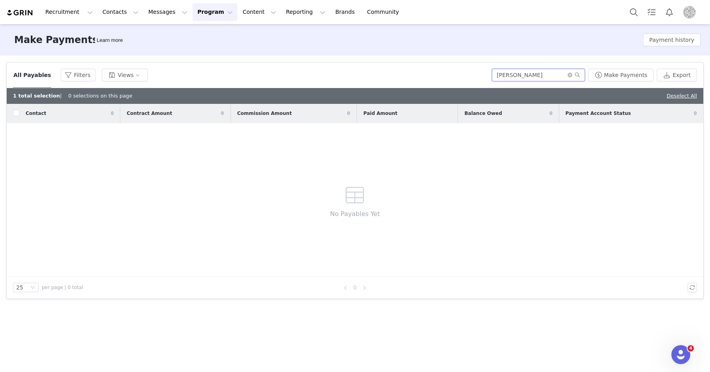
click at [532, 77] on input "natalie" at bounding box center [538, 75] width 93 height 13
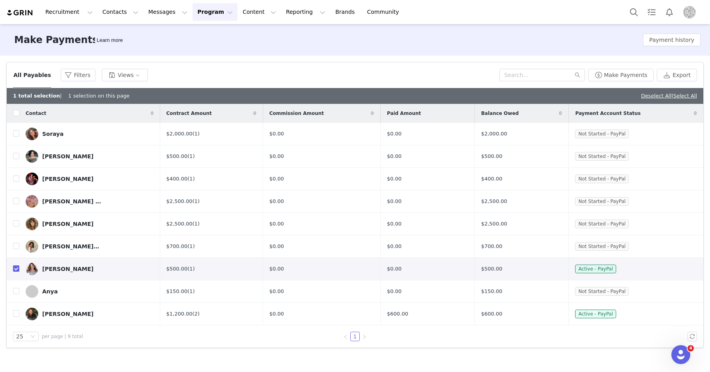
click at [417, 66] on div "All Payables Filters Views Make Payments Export" at bounding box center [355, 75] width 697 height 26
click at [634, 77] on button "Make Payments" at bounding box center [620, 75] width 65 height 13
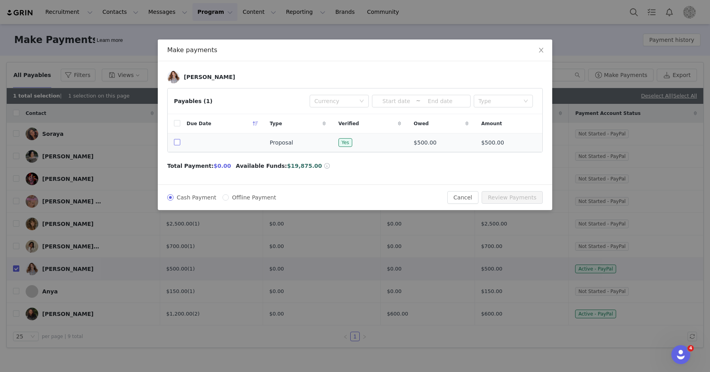
click at [176, 141] on input "checkbox" at bounding box center [177, 142] width 6 height 6
checkbox input "true"
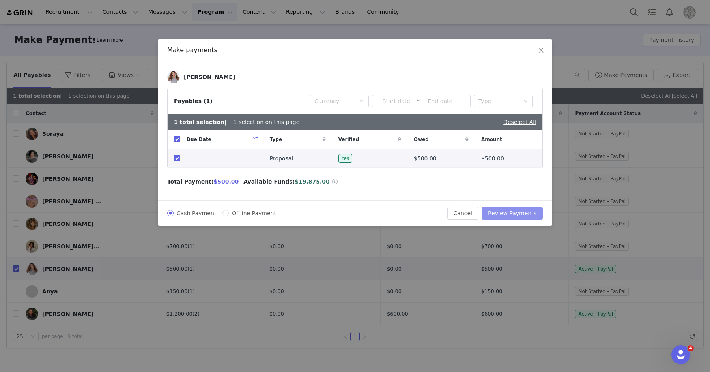
click at [500, 211] on button "Review Payments" at bounding box center [512, 213] width 61 height 13
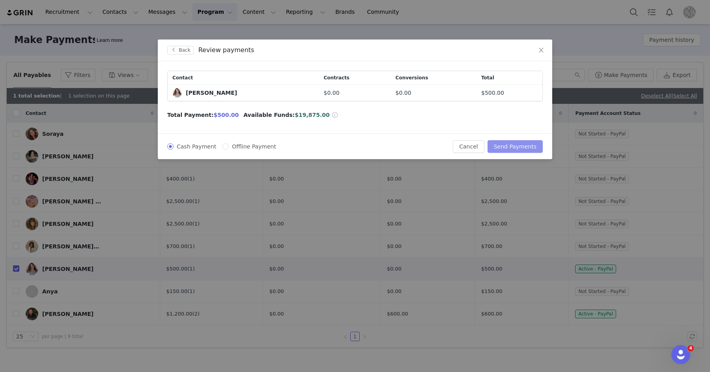
drag, startPoint x: 509, startPoint y: 144, endPoint x: 477, endPoint y: 153, distance: 33.2
click at [509, 144] on button "Send Payments" at bounding box center [515, 146] width 55 height 13
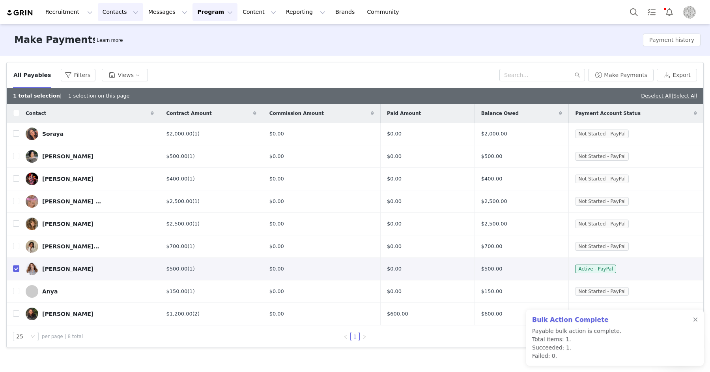
click at [112, 10] on button "Contacts Contacts" at bounding box center [120, 12] width 45 height 18
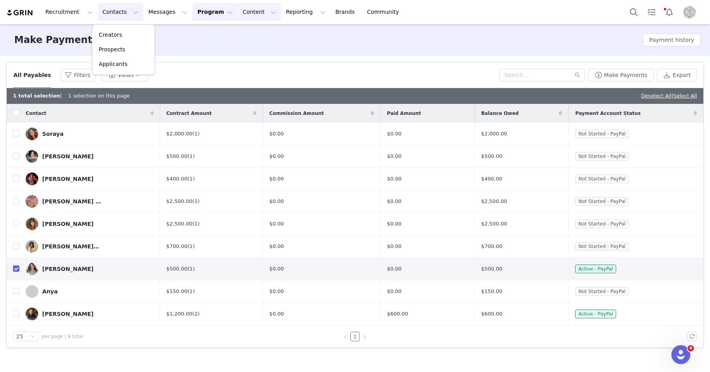
click at [238, 15] on button "Content Content" at bounding box center [259, 12] width 43 height 18
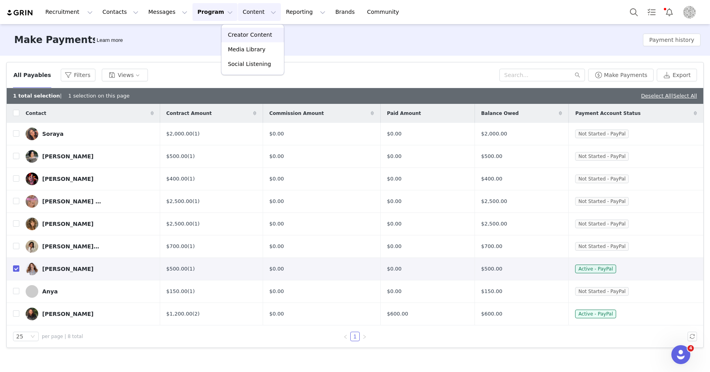
click at [233, 33] on p "Creator Content" at bounding box center [250, 35] width 44 height 8
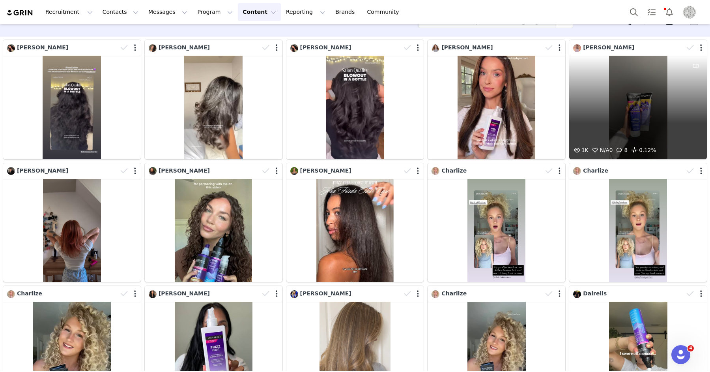
scroll to position [26, 0]
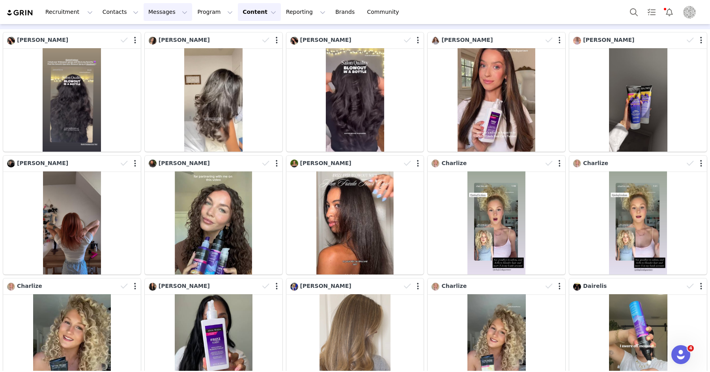
click at [170, 11] on button "Messages Messages" at bounding box center [168, 12] width 49 height 18
click at [201, 11] on button "Program Program" at bounding box center [215, 12] width 45 height 18
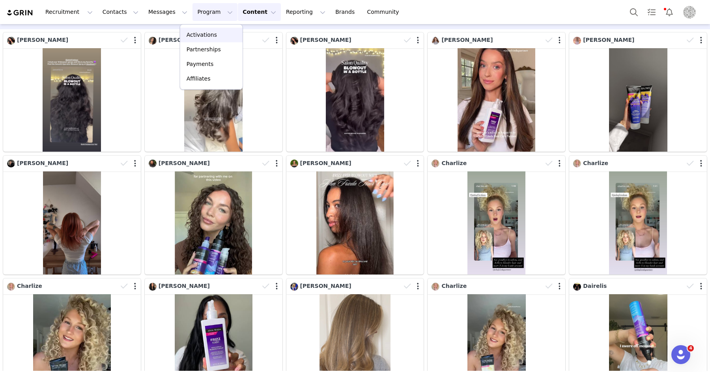
click at [203, 30] on link "Activations" at bounding box center [211, 35] width 62 height 15
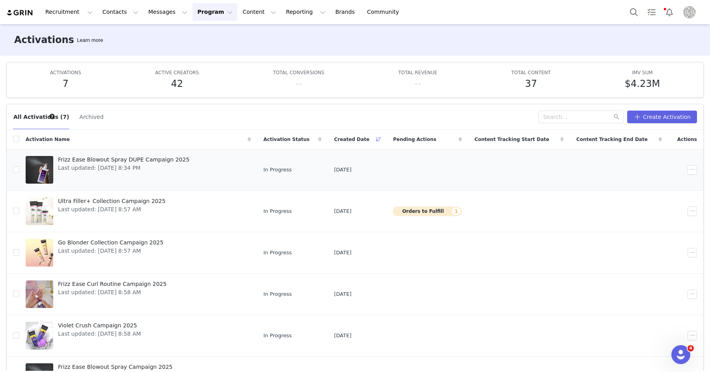
click at [125, 164] on span "Last updated: Aug 19, 2025 8:34 PM" at bounding box center [123, 168] width 131 height 8
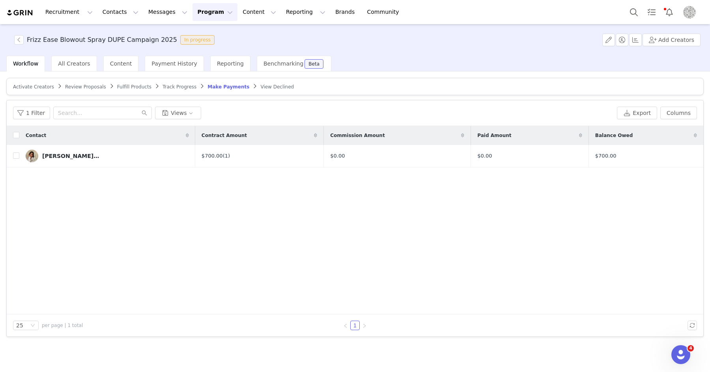
click at [21, 85] on span "Activate Creators" at bounding box center [33, 87] width 41 height 6
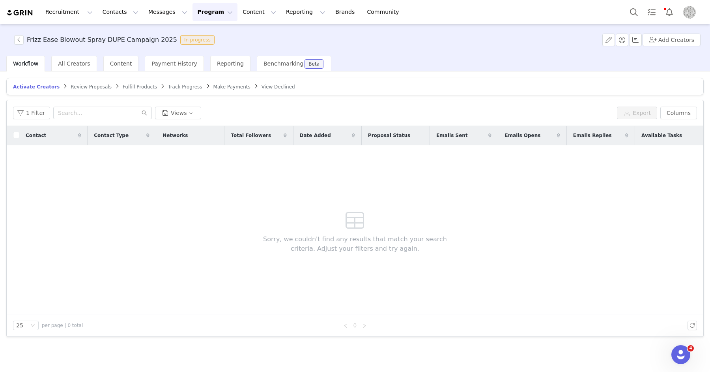
click at [71, 85] on span "Review Proposals" at bounding box center [91, 87] width 41 height 6
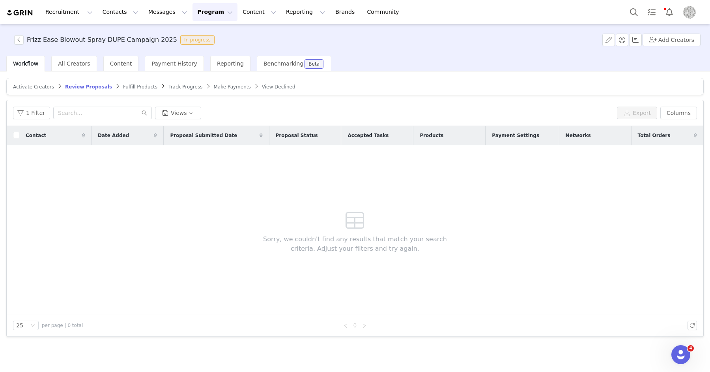
click at [132, 84] on span "Fulfill Products" at bounding box center [140, 87] width 34 height 6
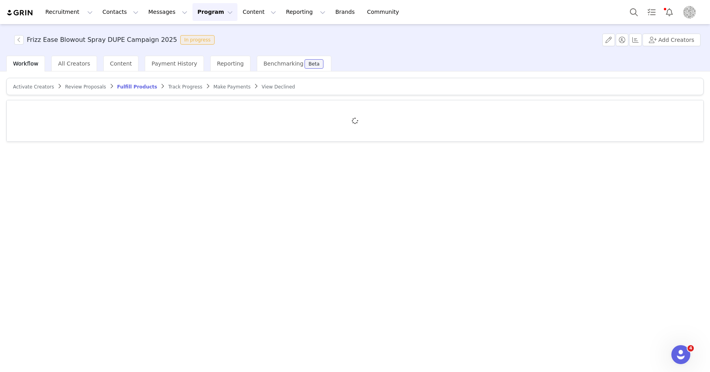
click at [213, 86] on span "Make Payments" at bounding box center [231, 87] width 37 height 6
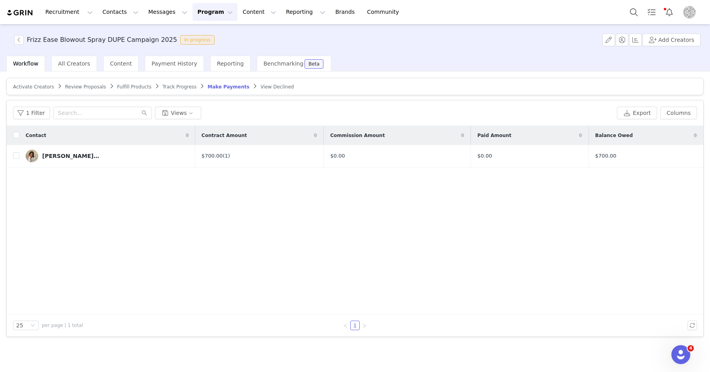
click at [193, 10] on button "Program Program" at bounding box center [215, 12] width 45 height 18
click at [194, 33] on p "Activations" at bounding box center [202, 35] width 30 height 8
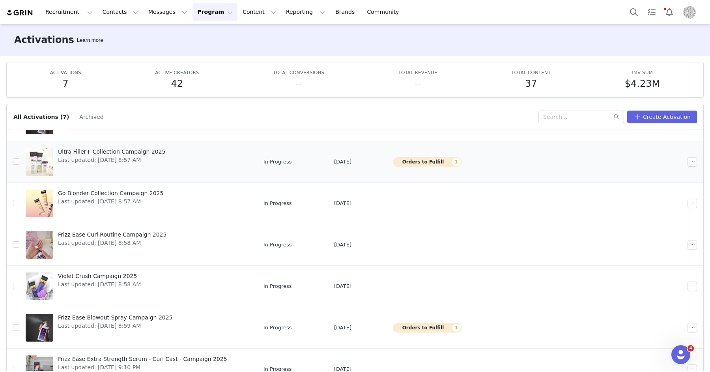
scroll to position [54, 0]
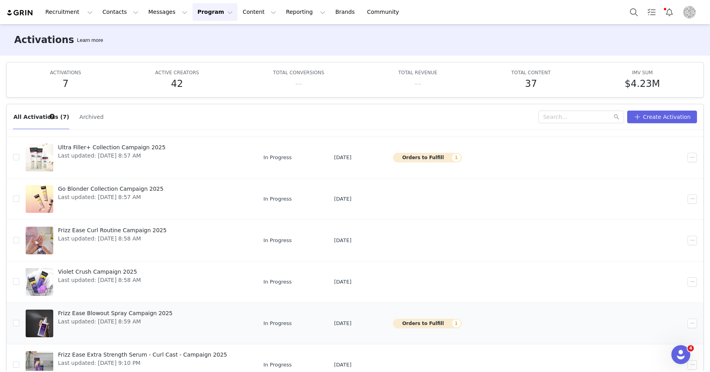
click at [109, 317] on span "Last updated: Jul 30, 2025 8:59 AM" at bounding box center [115, 321] width 115 height 8
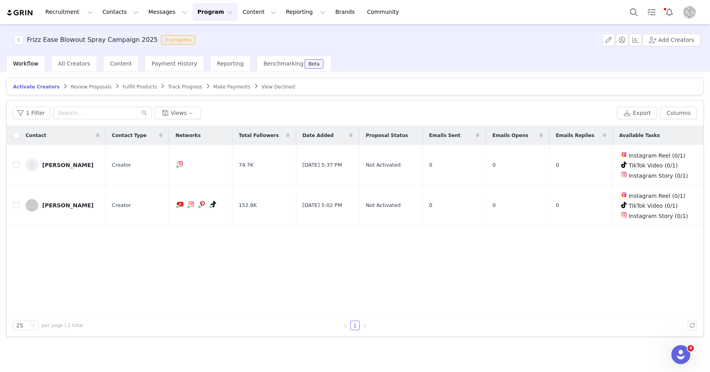
drag, startPoint x: 202, startPoint y: 85, endPoint x: 325, endPoint y: 97, distance: 123.7
click at [213, 85] on span "Make Payments" at bounding box center [231, 87] width 37 height 6
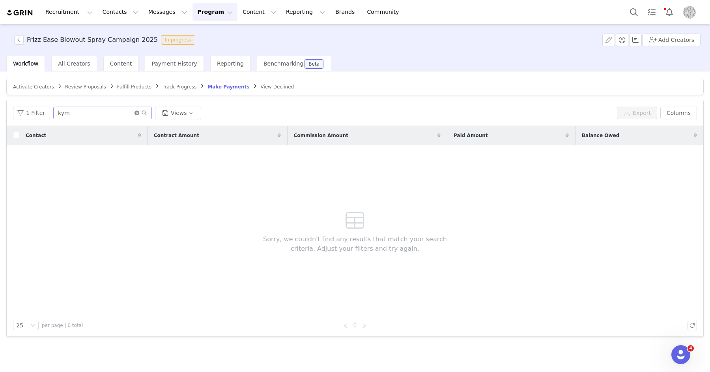
click at [135, 111] on icon "icon: close-circle" at bounding box center [137, 112] width 5 height 5
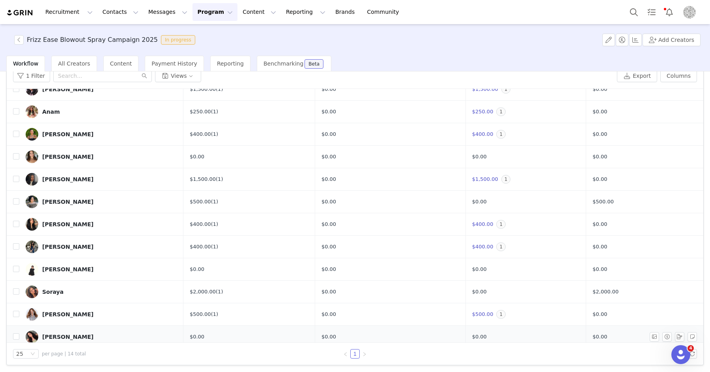
scroll to position [73, 0]
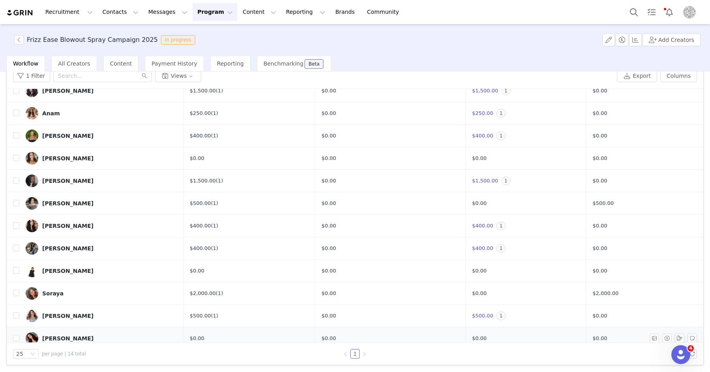
click at [115, 332] on link "Jackie Hernandez" at bounding box center [101, 338] width 151 height 13
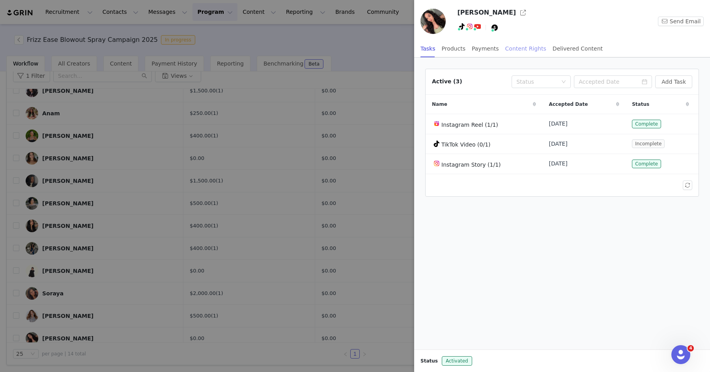
drag, startPoint x: 476, startPoint y: 48, endPoint x: 505, endPoint y: 54, distance: 29.3
click at [476, 48] on div "Payments" at bounding box center [485, 49] width 27 height 18
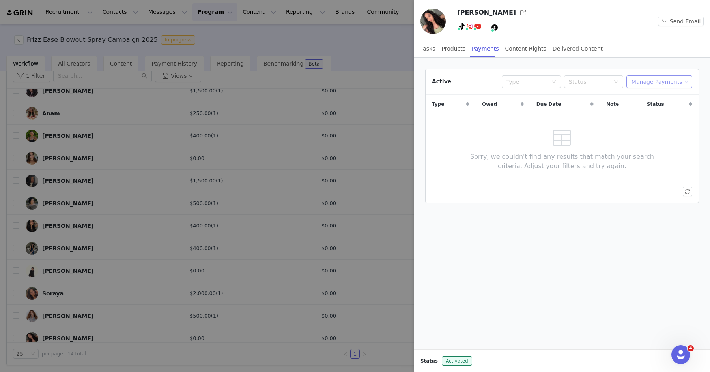
click at [641, 80] on button "Manage Payments" at bounding box center [659, 81] width 66 height 13
click at [651, 108] on span "Add Payable" at bounding box center [662, 109] width 34 height 9
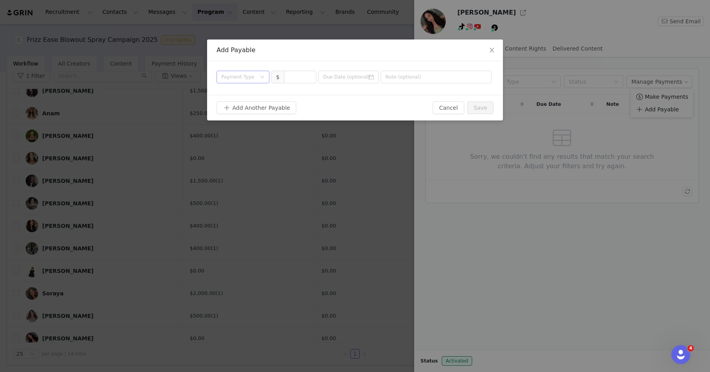
click at [243, 79] on div "Payment Type" at bounding box center [238, 77] width 35 height 8
click at [235, 92] on li "Proposal" at bounding box center [243, 92] width 53 height 13
click at [296, 75] on input at bounding box center [300, 77] width 32 height 12
type input "800"
click at [380, 56] on div "Add Payable" at bounding box center [355, 50] width 296 height 22
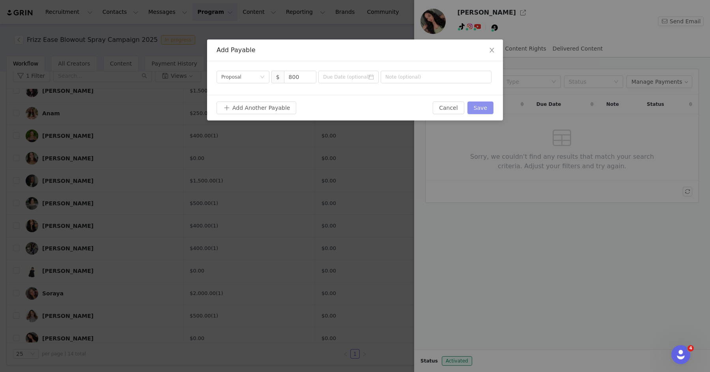
drag, startPoint x: 475, startPoint y: 107, endPoint x: 499, endPoint y: 134, distance: 36.0
click at [475, 107] on button "Save" at bounding box center [480, 107] width 26 height 13
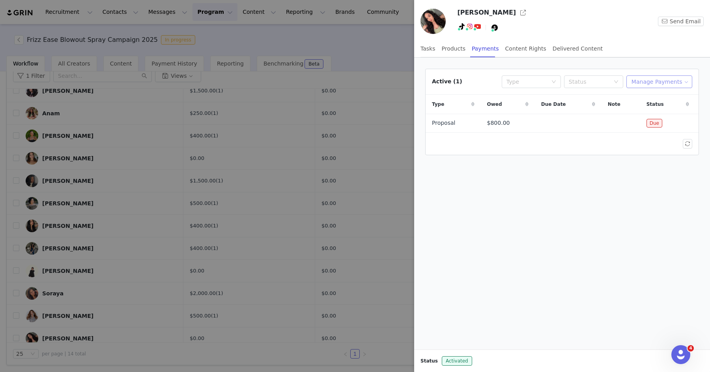
click at [643, 80] on button "Manage Payments" at bounding box center [659, 81] width 66 height 13
click at [649, 96] on span "Make Payments" at bounding box center [666, 96] width 43 height 9
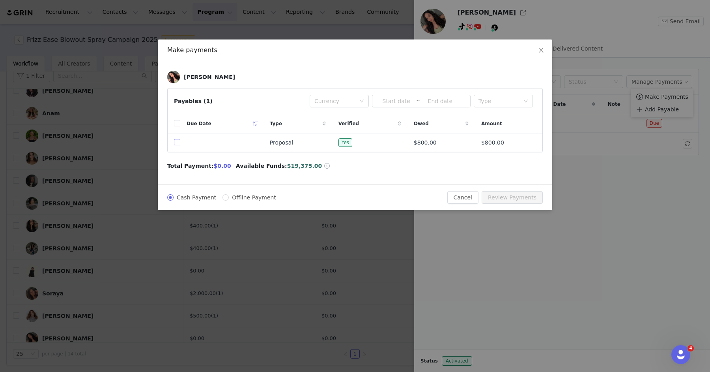
drag, startPoint x: 176, startPoint y: 141, endPoint x: 355, endPoint y: 176, distance: 181.6
click at [176, 141] on input "checkbox" at bounding box center [177, 142] width 6 height 6
checkbox input "true"
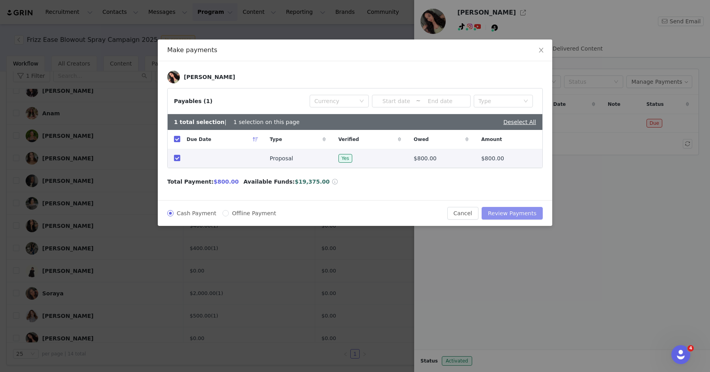
click at [514, 213] on button "Review Payments" at bounding box center [512, 213] width 61 height 13
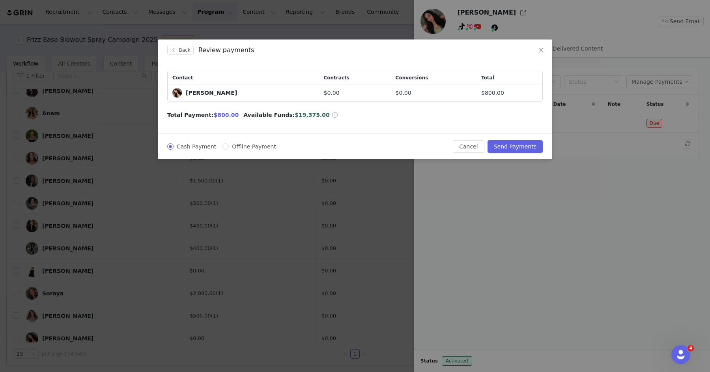
click at [520, 137] on div "Cash Payment Offline Payment Cancel Send Payments" at bounding box center [355, 146] width 395 height 26
click at [518, 144] on button "Send Payments" at bounding box center [515, 146] width 55 height 13
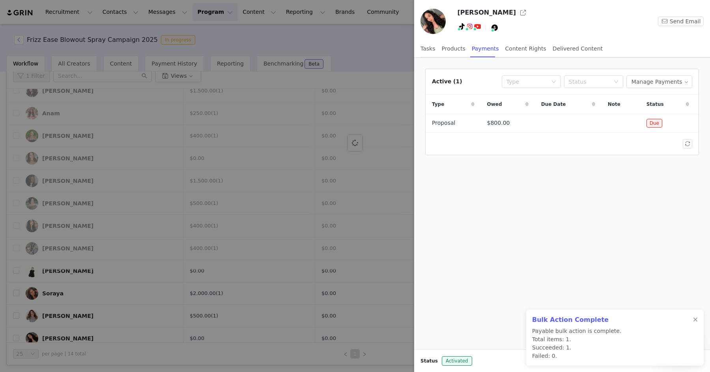
scroll to position [0, 0]
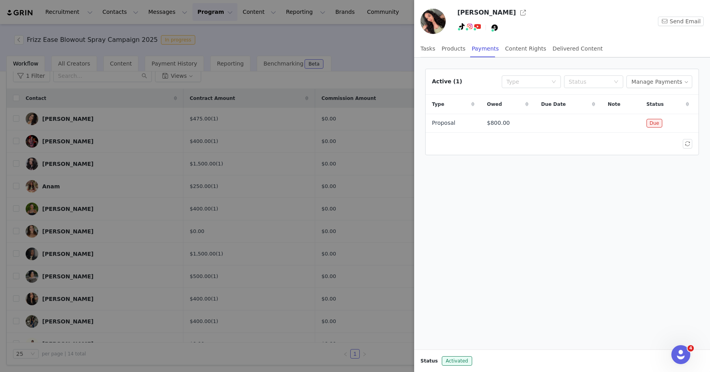
click at [391, 39] on div at bounding box center [355, 186] width 710 height 372
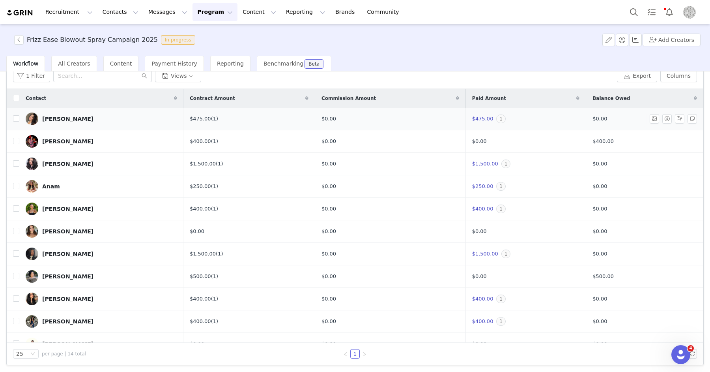
click at [50, 116] on div "Natalie" at bounding box center [67, 119] width 51 height 6
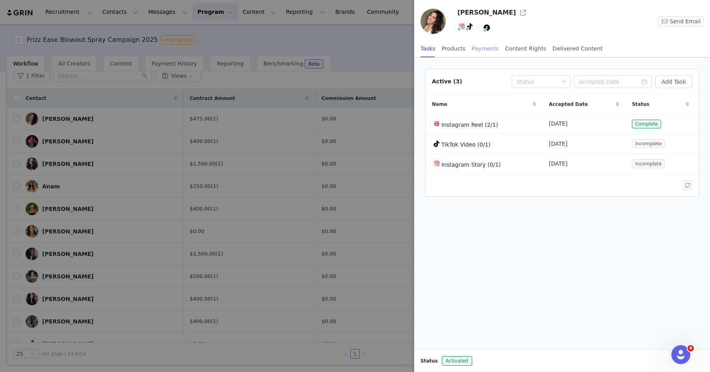
click at [493, 48] on div "Payments" at bounding box center [485, 49] width 27 height 18
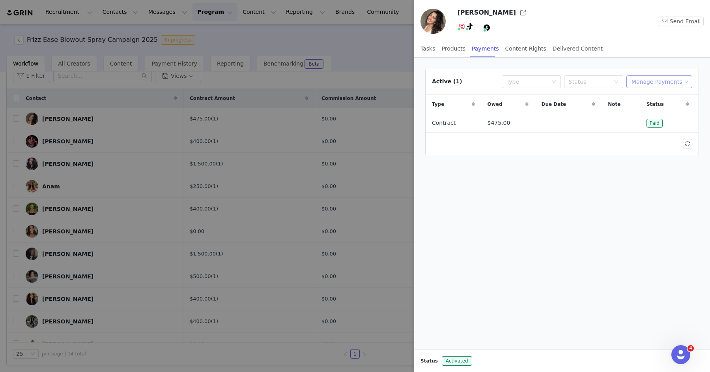
click at [658, 82] on button "Manage Payments" at bounding box center [659, 81] width 66 height 13
click at [647, 107] on span "Add Payable" at bounding box center [662, 109] width 34 height 9
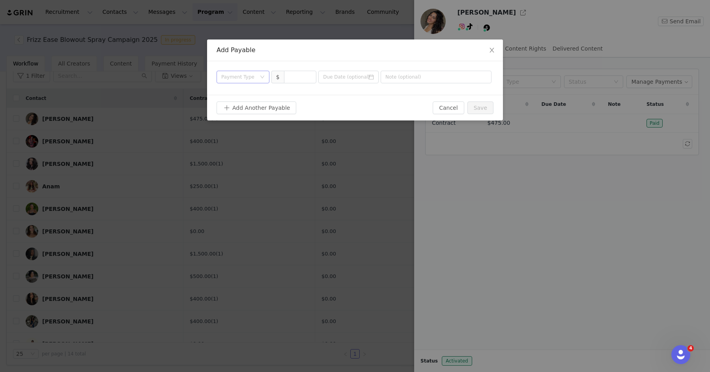
click at [245, 78] on div "Payment Type" at bounding box center [238, 77] width 35 height 8
click at [240, 94] on li "Proposal" at bounding box center [243, 92] width 53 height 13
click at [293, 77] on input at bounding box center [300, 77] width 32 height 12
type input "600"
drag, startPoint x: 359, startPoint y: 106, endPoint x: 384, endPoint y: 105, distance: 25.7
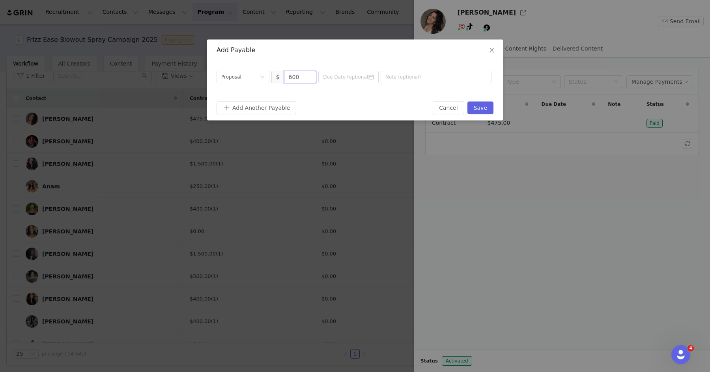
click at [359, 105] on div "Add Another Payable" at bounding box center [325, 107] width 216 height 13
click at [481, 111] on button "Save" at bounding box center [480, 107] width 26 height 13
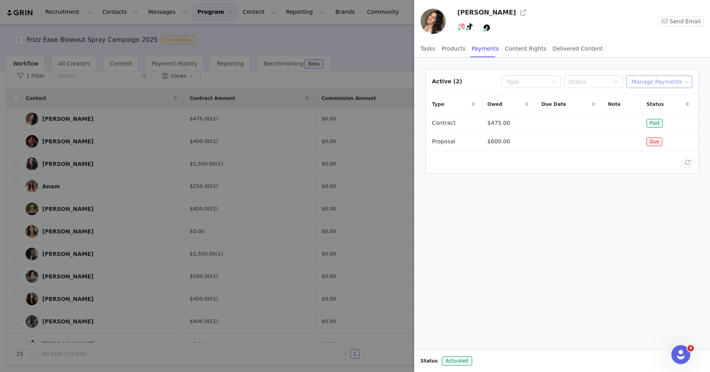
click at [671, 78] on button "Manage Payments" at bounding box center [659, 81] width 66 height 13
click at [656, 95] on span "Make Payments" at bounding box center [666, 96] width 43 height 9
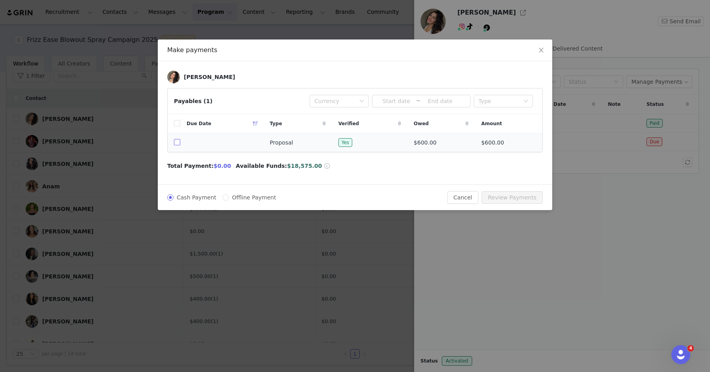
click at [176, 142] on input "checkbox" at bounding box center [177, 142] width 6 height 6
checkbox input "true"
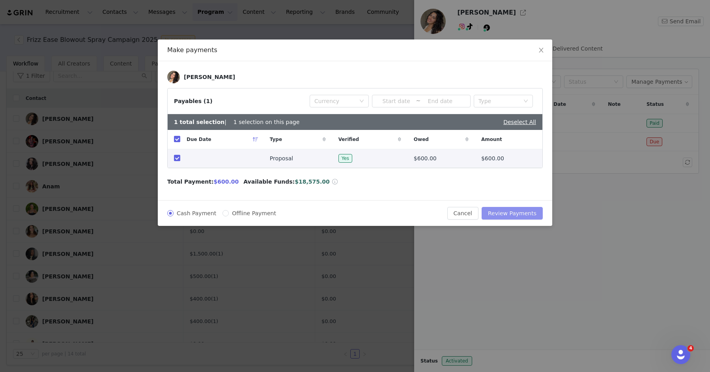
click at [506, 211] on button "Review Payments" at bounding box center [512, 213] width 61 height 13
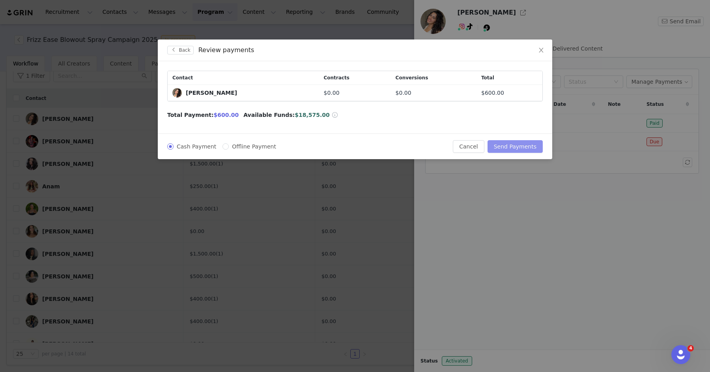
drag, startPoint x: 511, startPoint y: 147, endPoint x: 633, endPoint y: 140, distance: 122.1
click at [511, 147] on button "Send Payments" at bounding box center [515, 146] width 55 height 13
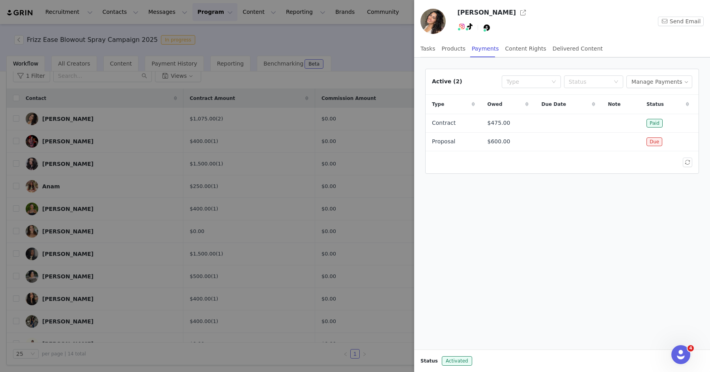
drag, startPoint x: 370, startPoint y: 38, endPoint x: 305, endPoint y: 14, distance: 69.4
click at [370, 38] on div at bounding box center [355, 186] width 710 height 372
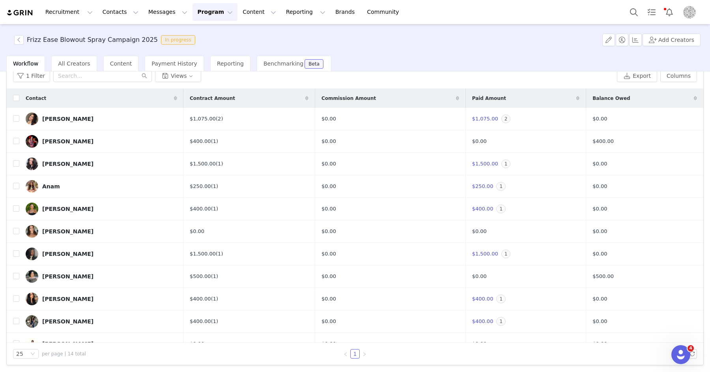
click at [688, 12] on img "Profile" at bounding box center [689, 12] width 13 height 13
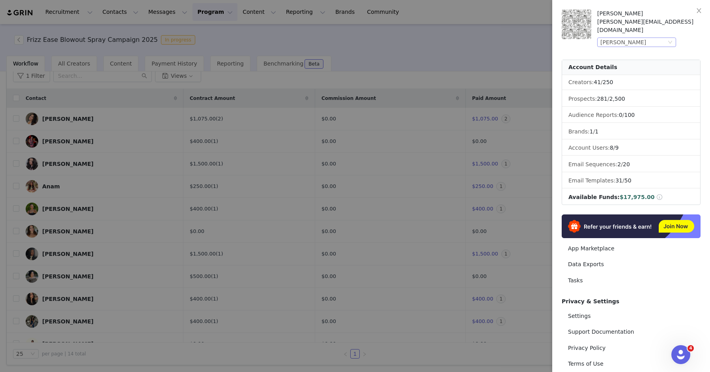
click at [645, 38] on div "John Frieda" at bounding box center [633, 42] width 66 height 9
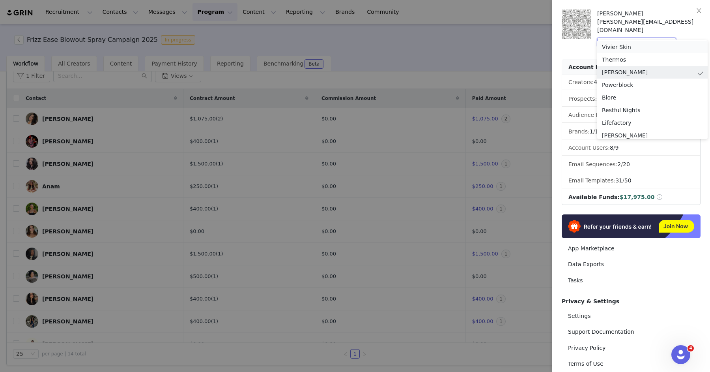
click at [625, 47] on li "Vivier Skin" at bounding box center [652, 47] width 110 height 13
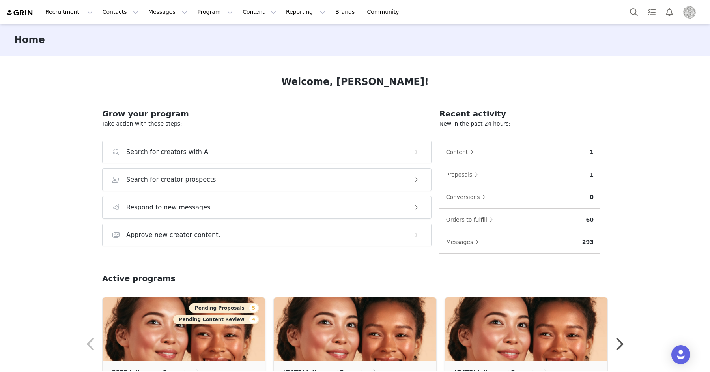
click at [685, 11] on img "Profile" at bounding box center [689, 12] width 13 height 13
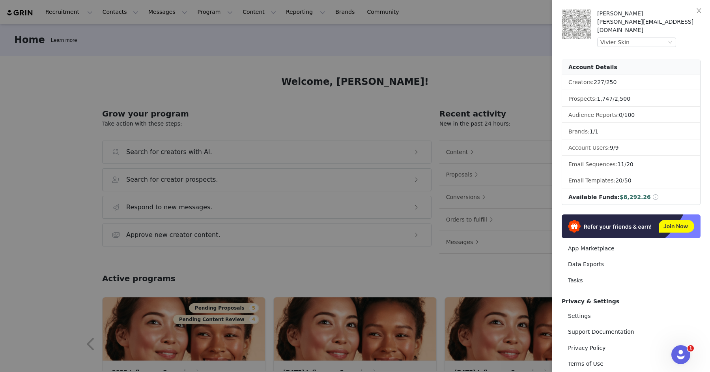
click at [446, 44] on div at bounding box center [355, 186] width 710 height 372
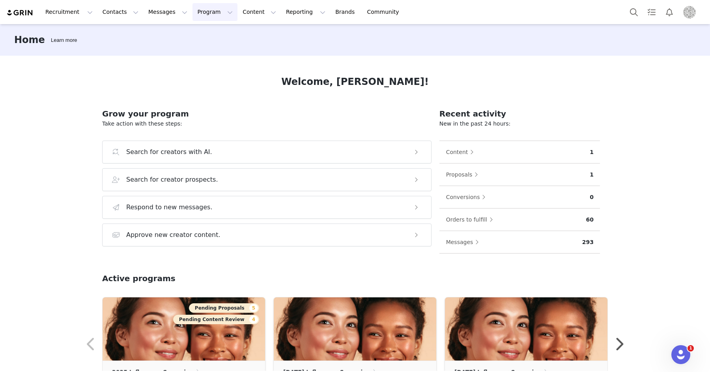
click at [194, 14] on button "Program Program" at bounding box center [215, 12] width 45 height 18
click at [193, 65] on p "Payments" at bounding box center [200, 64] width 27 height 8
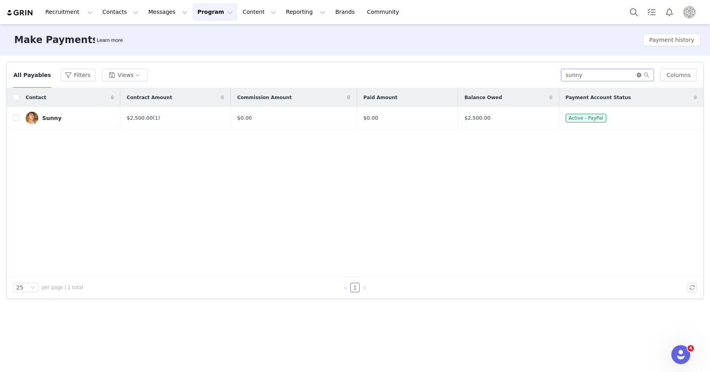
click at [641, 75] on icon "icon: close-circle" at bounding box center [639, 75] width 5 height 5
click at [669, 42] on button "Payment history" at bounding box center [672, 40] width 58 height 13
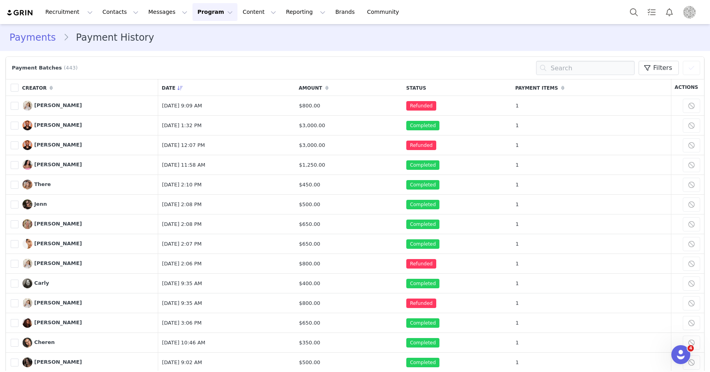
scroll to position [2, 0]
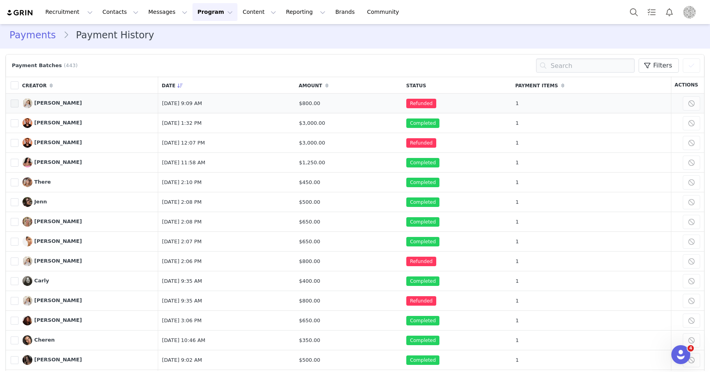
click at [15, 103] on span at bounding box center [15, 103] width 8 height 8
click at [19, 99] on input "795154" at bounding box center [19, 99] width 0 height 0
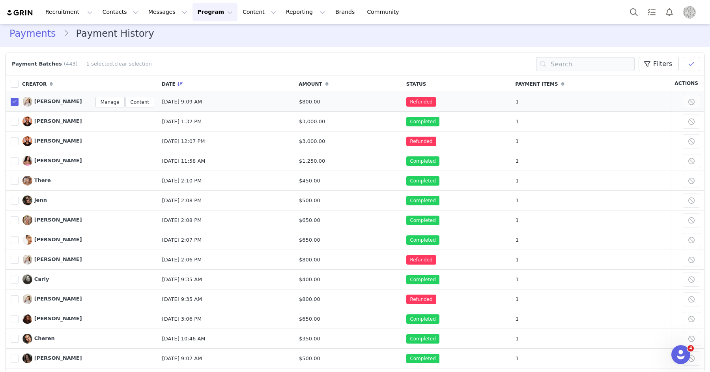
drag, startPoint x: 16, startPoint y: 101, endPoint x: 41, endPoint y: 100, distance: 24.9
click at [16, 101] on span at bounding box center [15, 102] width 8 height 8
click at [19, 98] on input "795154" at bounding box center [19, 98] width 0 height 0
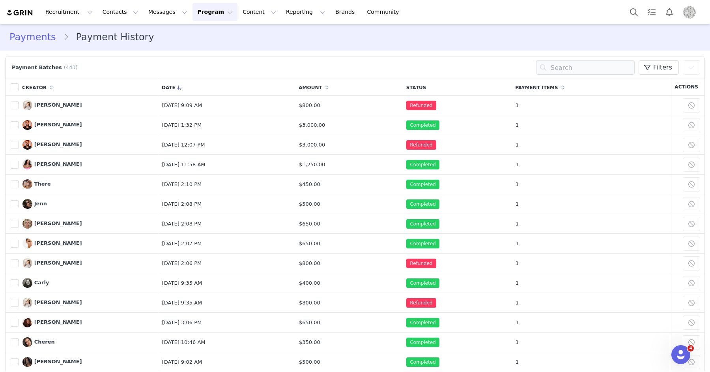
drag, startPoint x: 35, startPoint y: 106, endPoint x: 181, endPoint y: 104, distance: 146.0
click at [35, 106] on span "[PERSON_NAME]" at bounding box center [58, 105] width 48 height 6
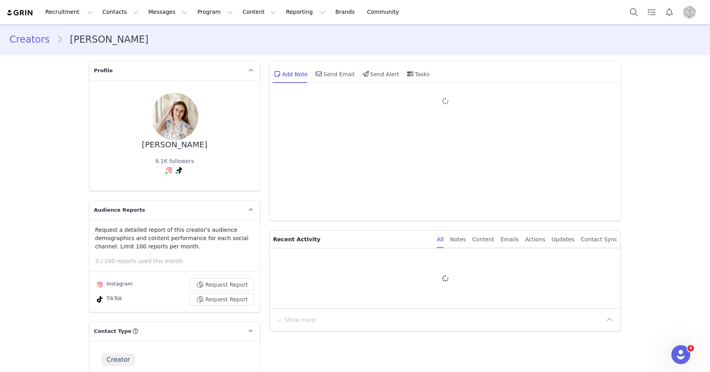
type input "+1 ([GEOGRAPHIC_DATA])"
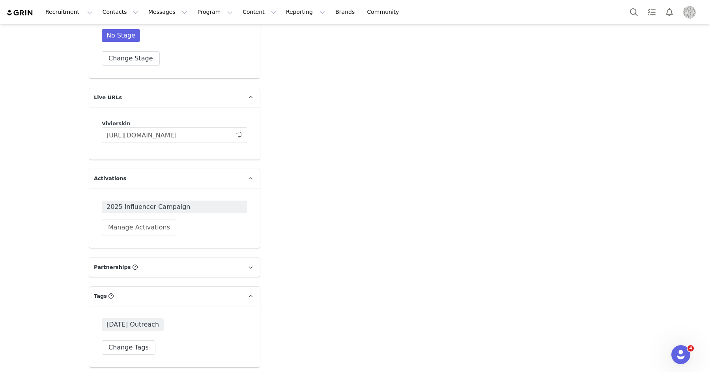
scroll to position [1323, 0]
click at [239, 134] on span at bounding box center [239, 134] width 8 height 0
click at [202, 206] on span "2025 Influencer Campaign" at bounding box center [175, 205] width 136 height 9
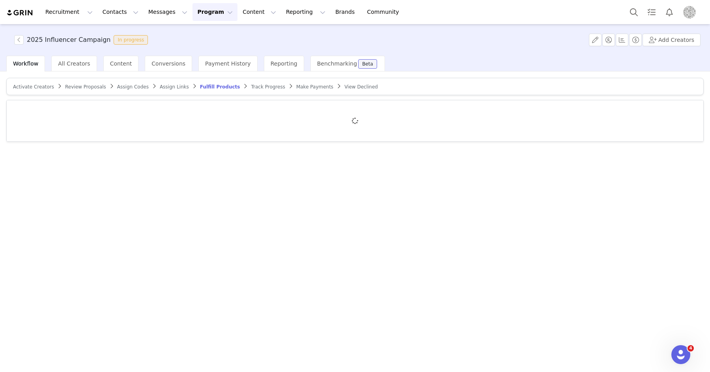
click at [296, 87] on span "Make Payments" at bounding box center [314, 87] width 37 height 6
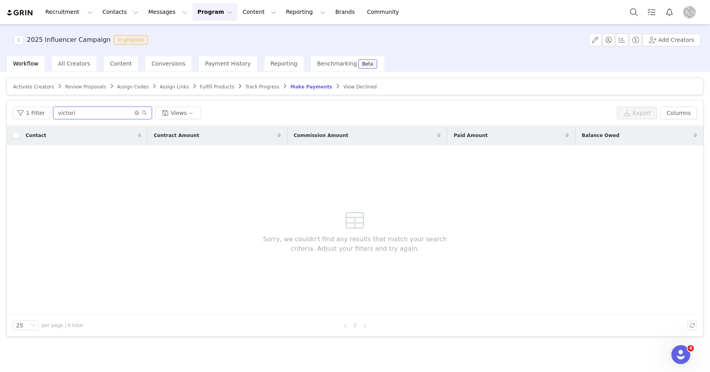
click at [87, 114] on input "victori" at bounding box center [102, 113] width 99 height 13
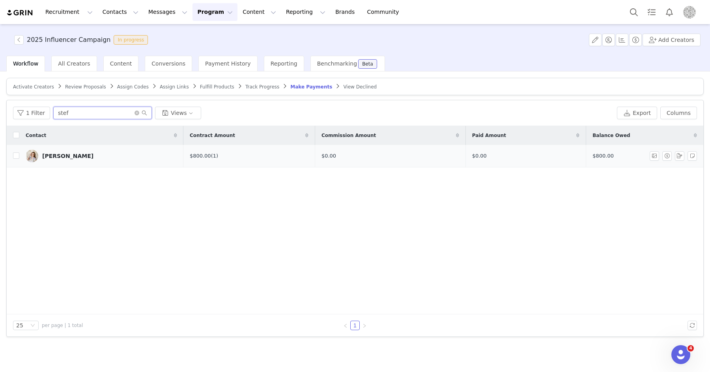
type input "stef"
click at [64, 155] on link "[PERSON_NAME]" at bounding box center [101, 156] width 151 height 13
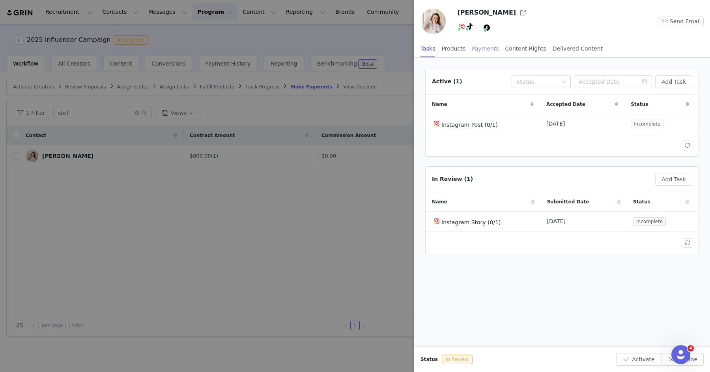
click at [479, 48] on div "Payments" at bounding box center [485, 49] width 27 height 18
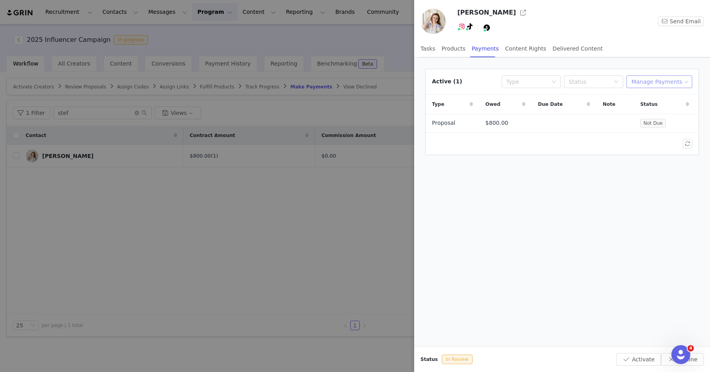
click at [649, 82] on button "Manage Payments" at bounding box center [659, 81] width 66 height 13
click at [653, 96] on span "Make Payments" at bounding box center [666, 96] width 43 height 9
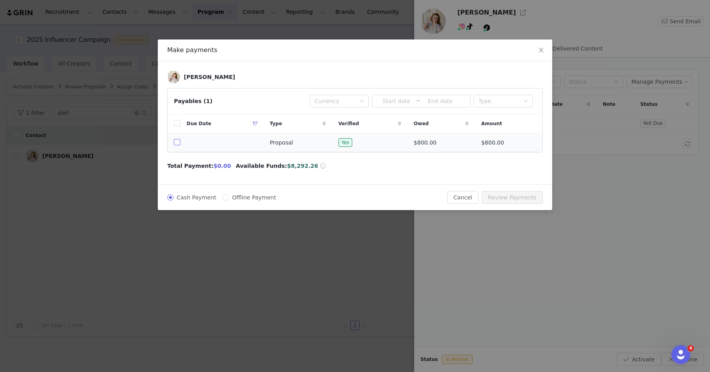
click at [178, 141] on input "checkbox" at bounding box center [177, 142] width 6 height 6
checkbox input "true"
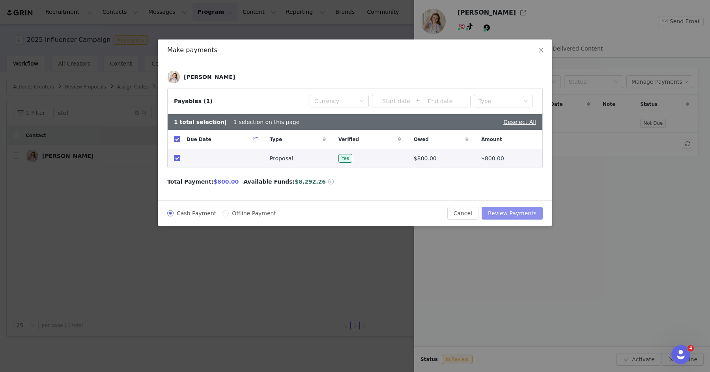
click at [529, 213] on button "Review Payments" at bounding box center [512, 213] width 61 height 13
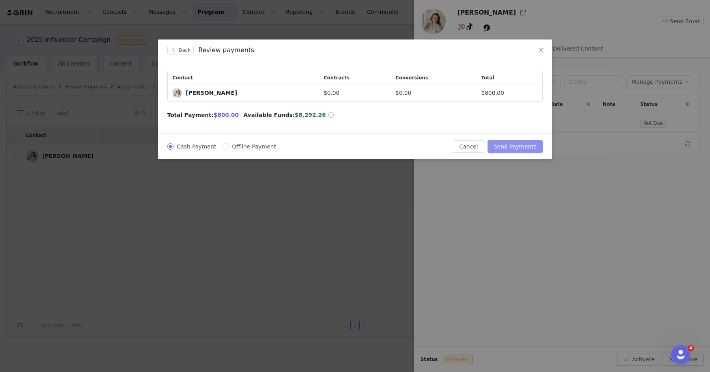
click at [522, 145] on button "Send Payments" at bounding box center [515, 146] width 55 height 13
